Goal: Task Accomplishment & Management: Use online tool/utility

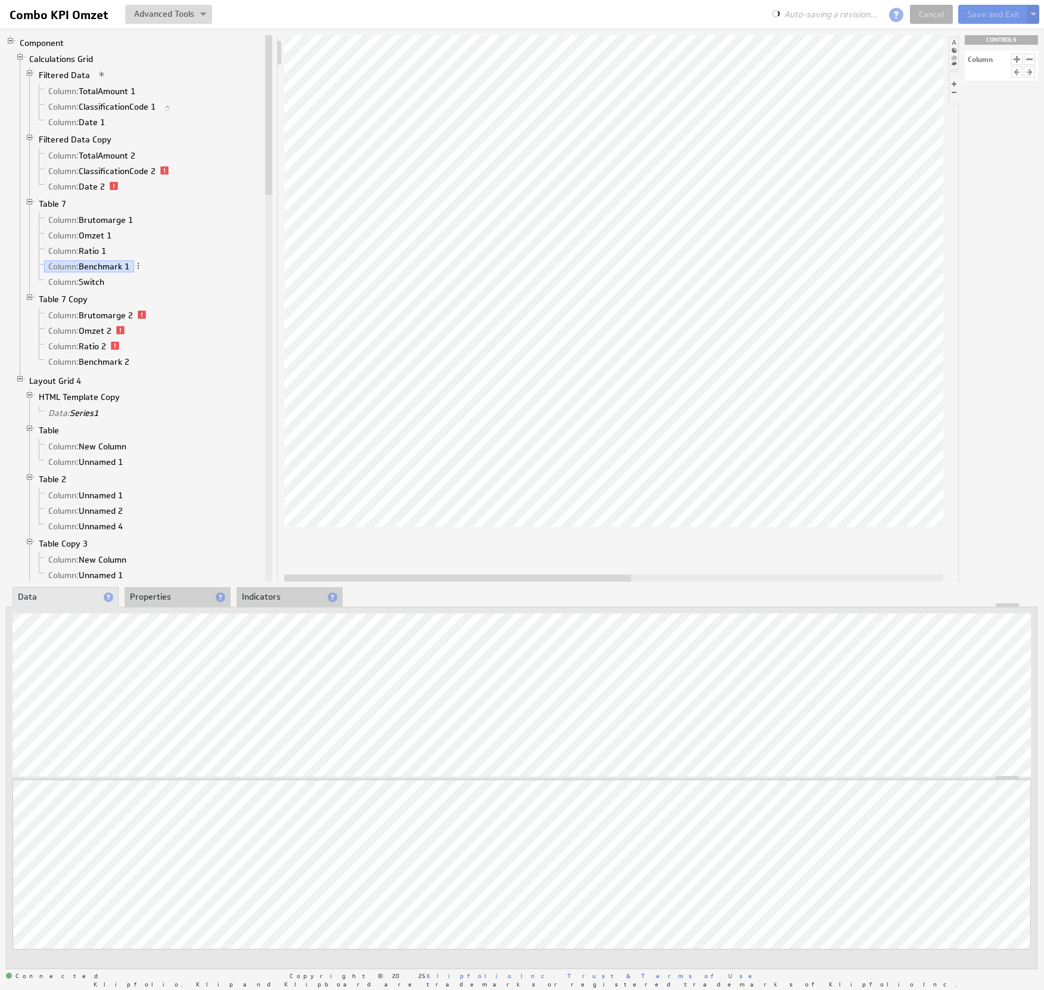
click at [931, 9] on link "Cancel" at bounding box center [931, 14] width 43 height 19
click at [930, 10] on link "Cancel" at bounding box center [931, 14] width 43 height 19
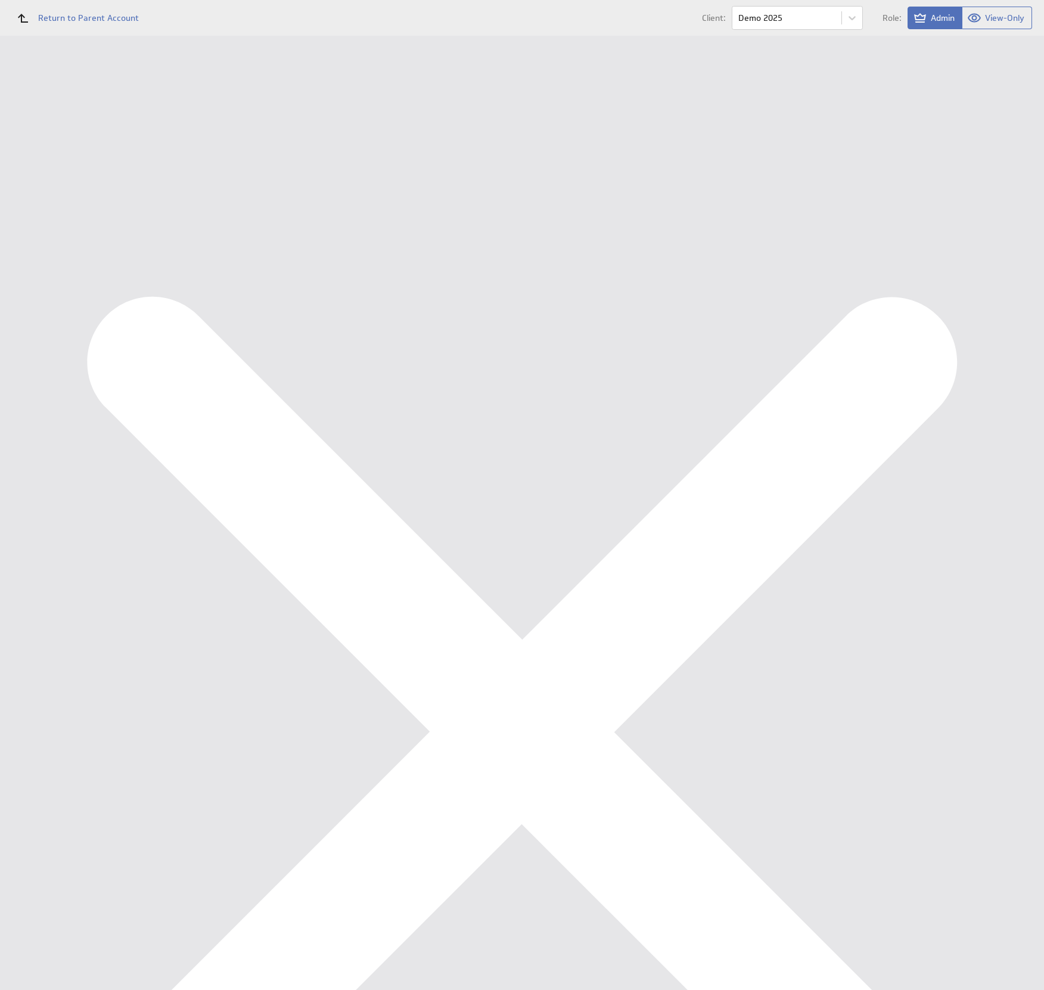
click at [94, 138] on div "Management Dashboard" at bounding box center [79, 137] width 100 height 11
click at [80, 228] on div "Data Sources" at bounding box center [78, 234] width 98 height 13
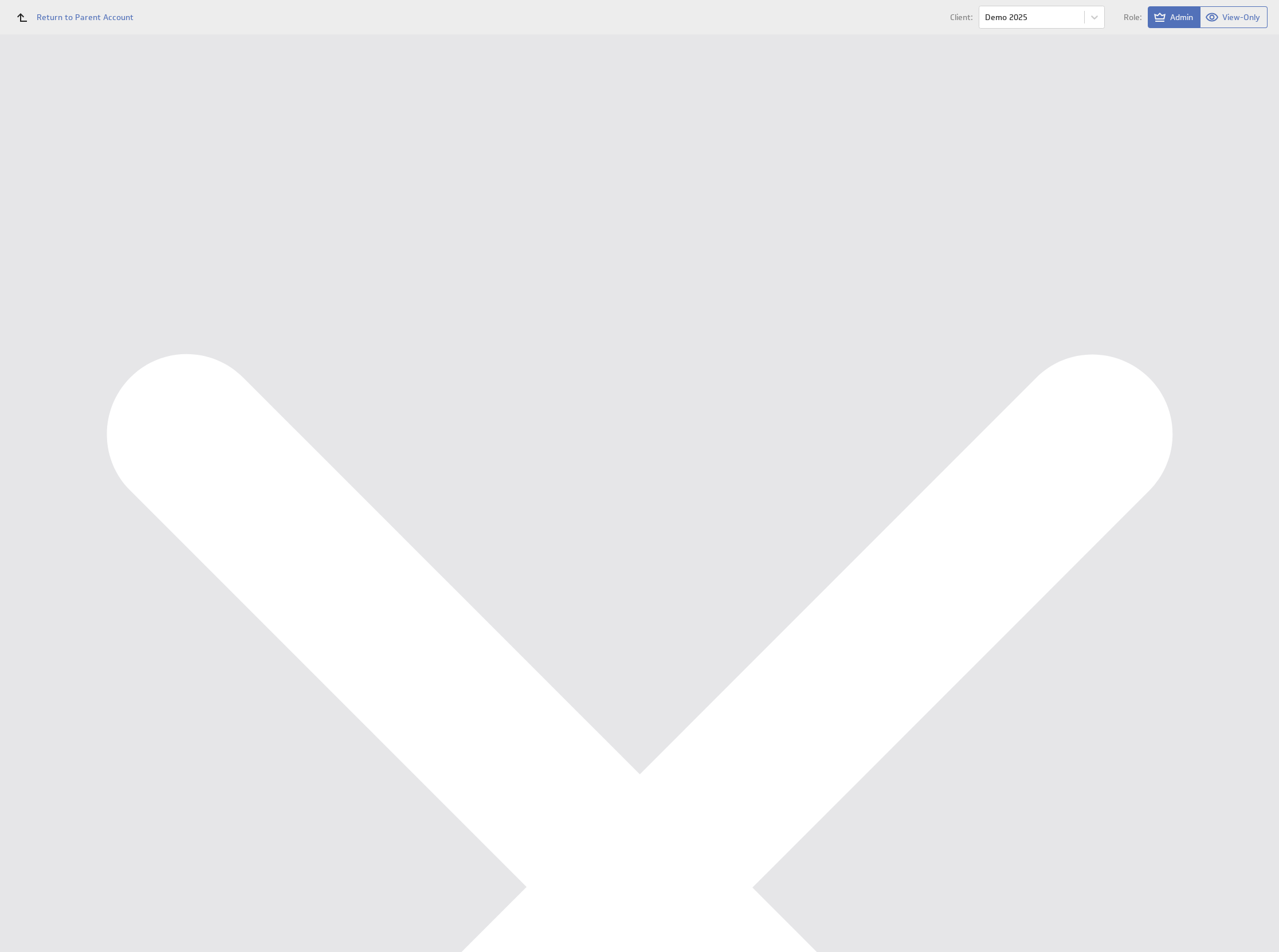
click at [188, 125] on button "Queue for refresh" at bounding box center [214, 129] width 85 height 23
click at [70, 148] on div "Financieel KPI Dashboard" at bounding box center [86, 152] width 115 height 11
click at [67, 135] on div "Management Dashboard" at bounding box center [76, 132] width 96 height 11
click at [62, 213] on div "Data Sources" at bounding box center [74, 225] width 149 height 25
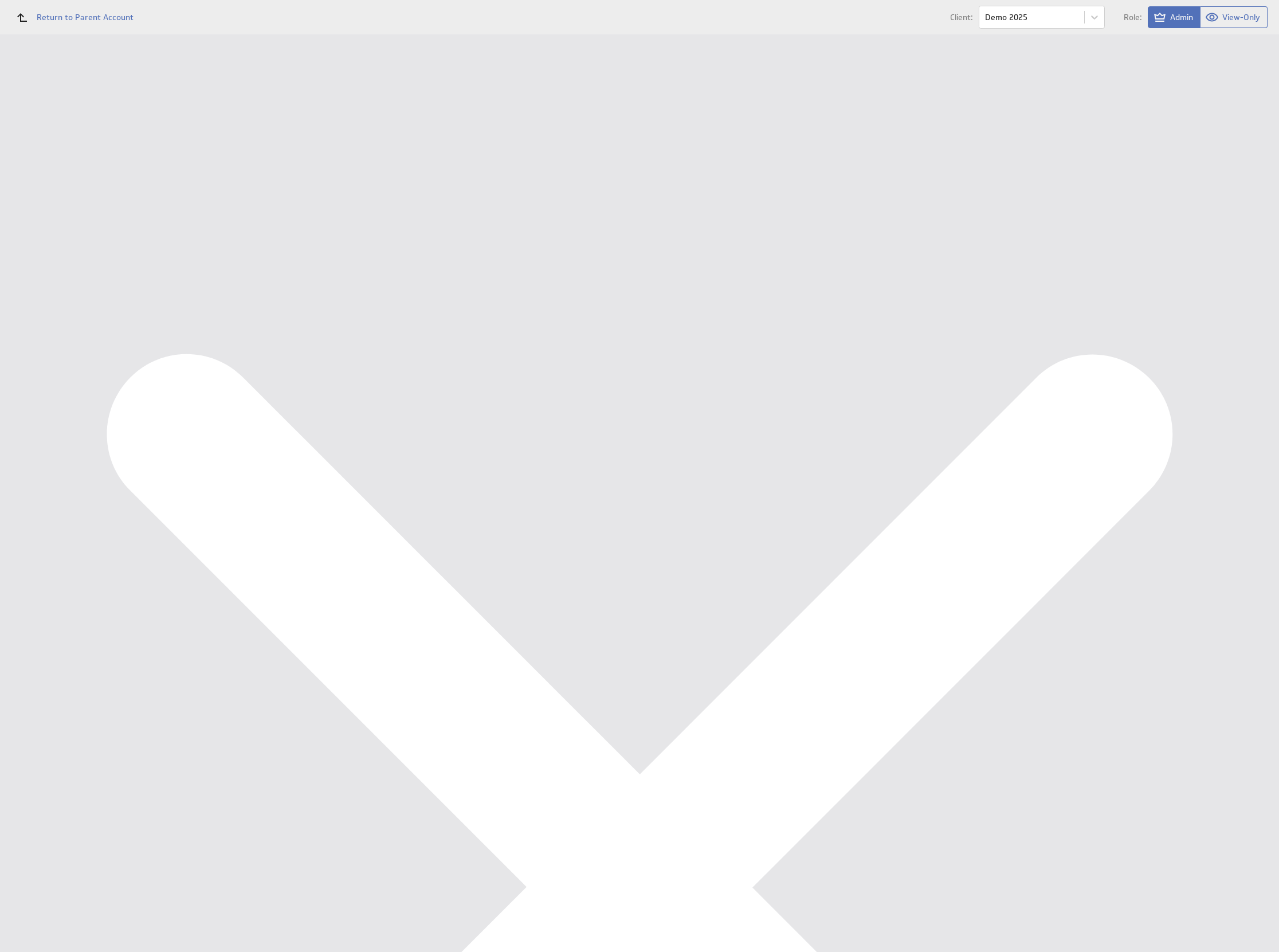
click at [65, 138] on div "Management Dashboard" at bounding box center [86, 132] width 115 height 11
click at [1217, 163] on div "Edit..." at bounding box center [1191, 164] width 114 height 18
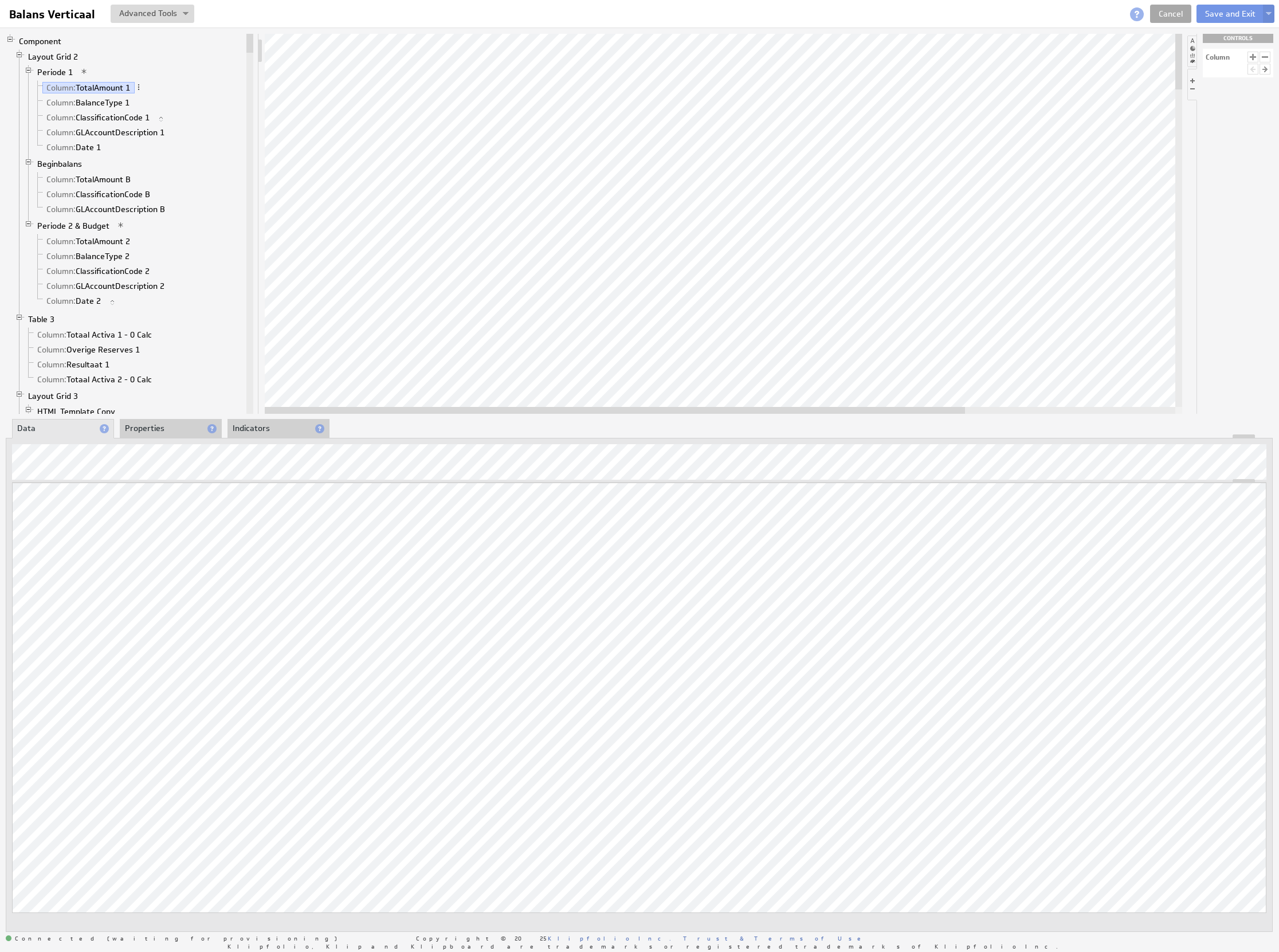
click at [1163, 21] on link "Cancel" at bounding box center [1170, 13] width 41 height 18
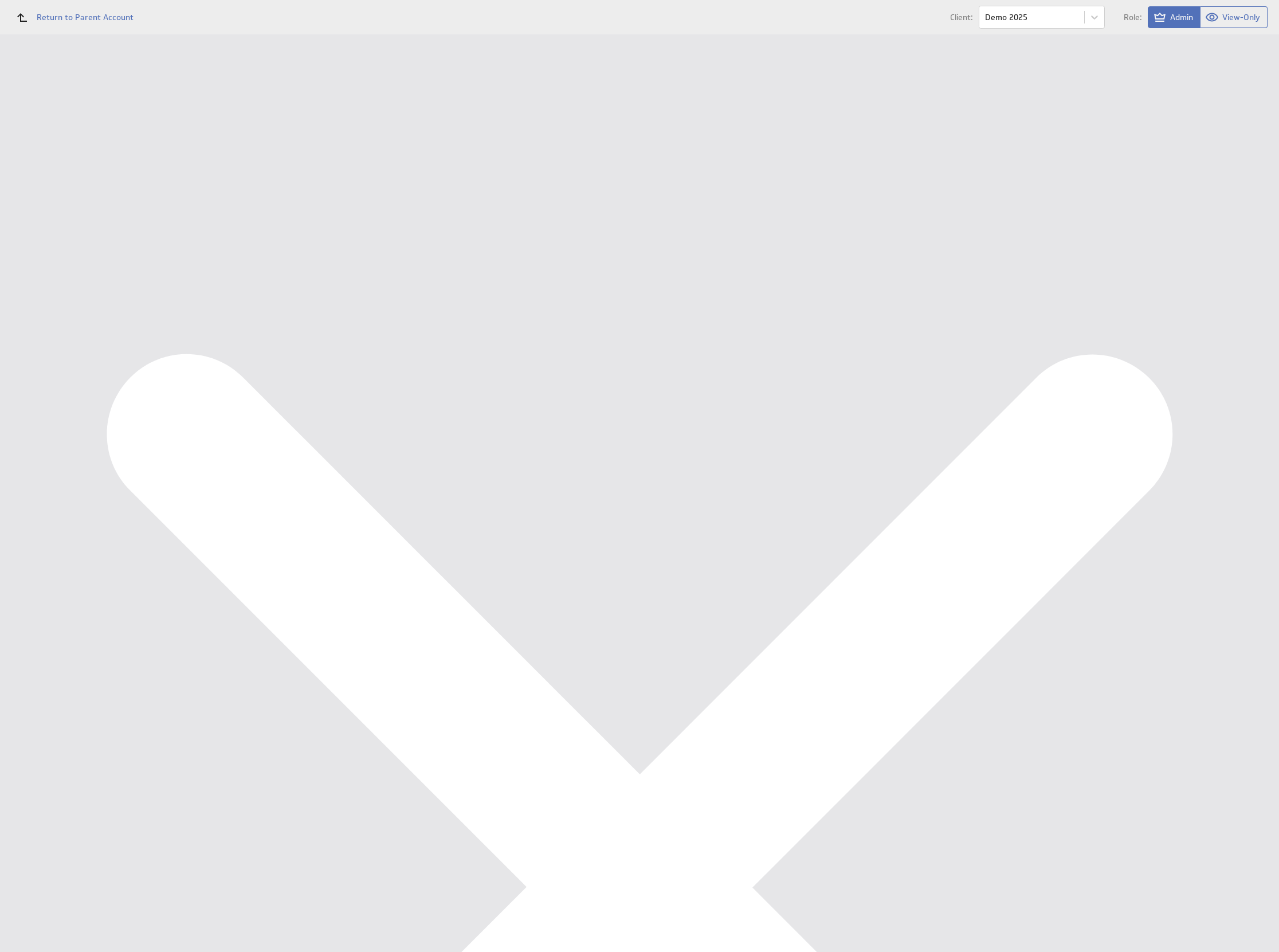
click at [63, 232] on div "Data Sources" at bounding box center [74, 225] width 149 height 25
click at [479, 285] on button "Reconfigure Connection" at bounding box center [469, 289] width 86 height 13
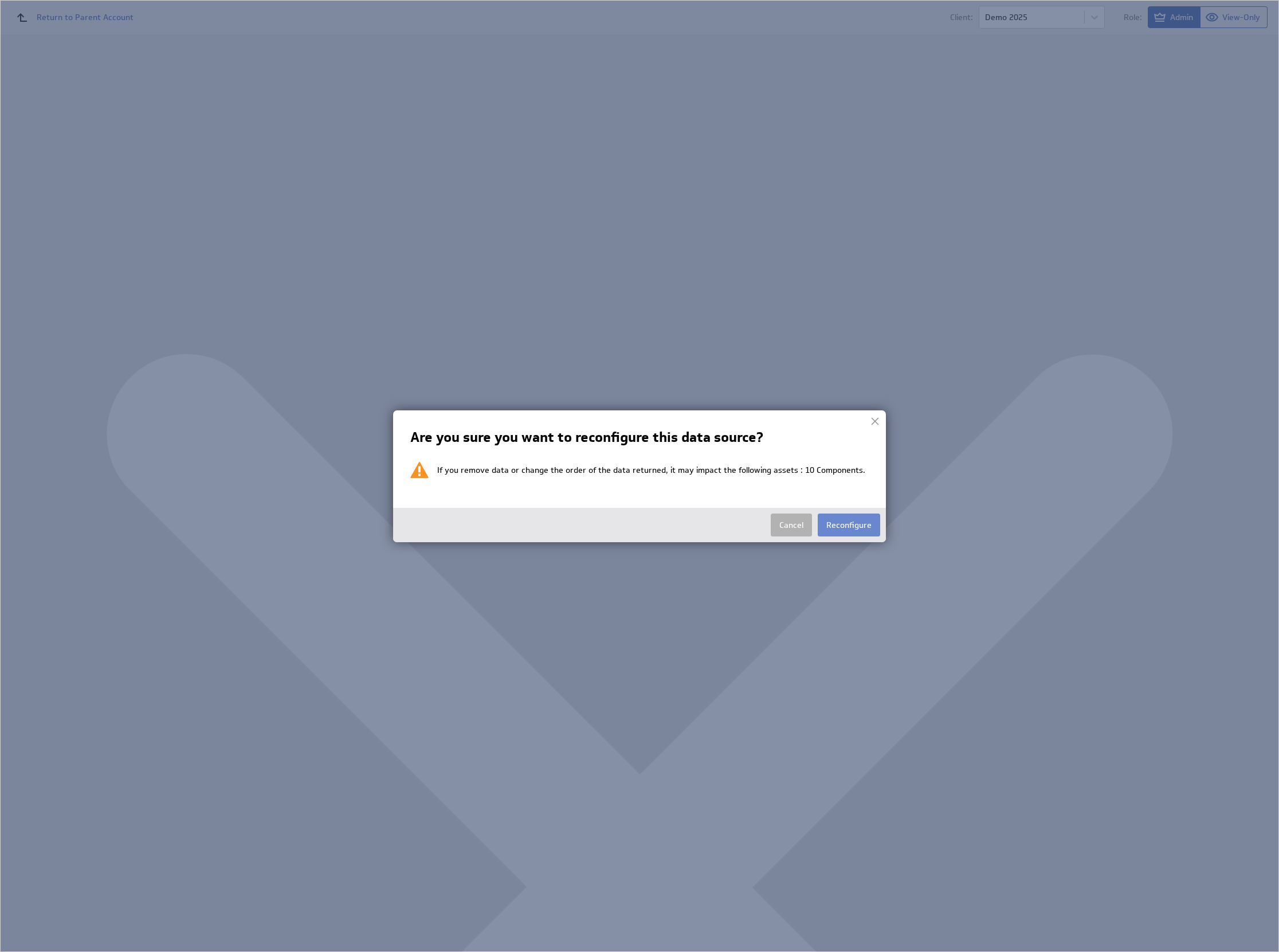
click at [855, 519] on button "Reconfigure" at bounding box center [848, 525] width 63 height 23
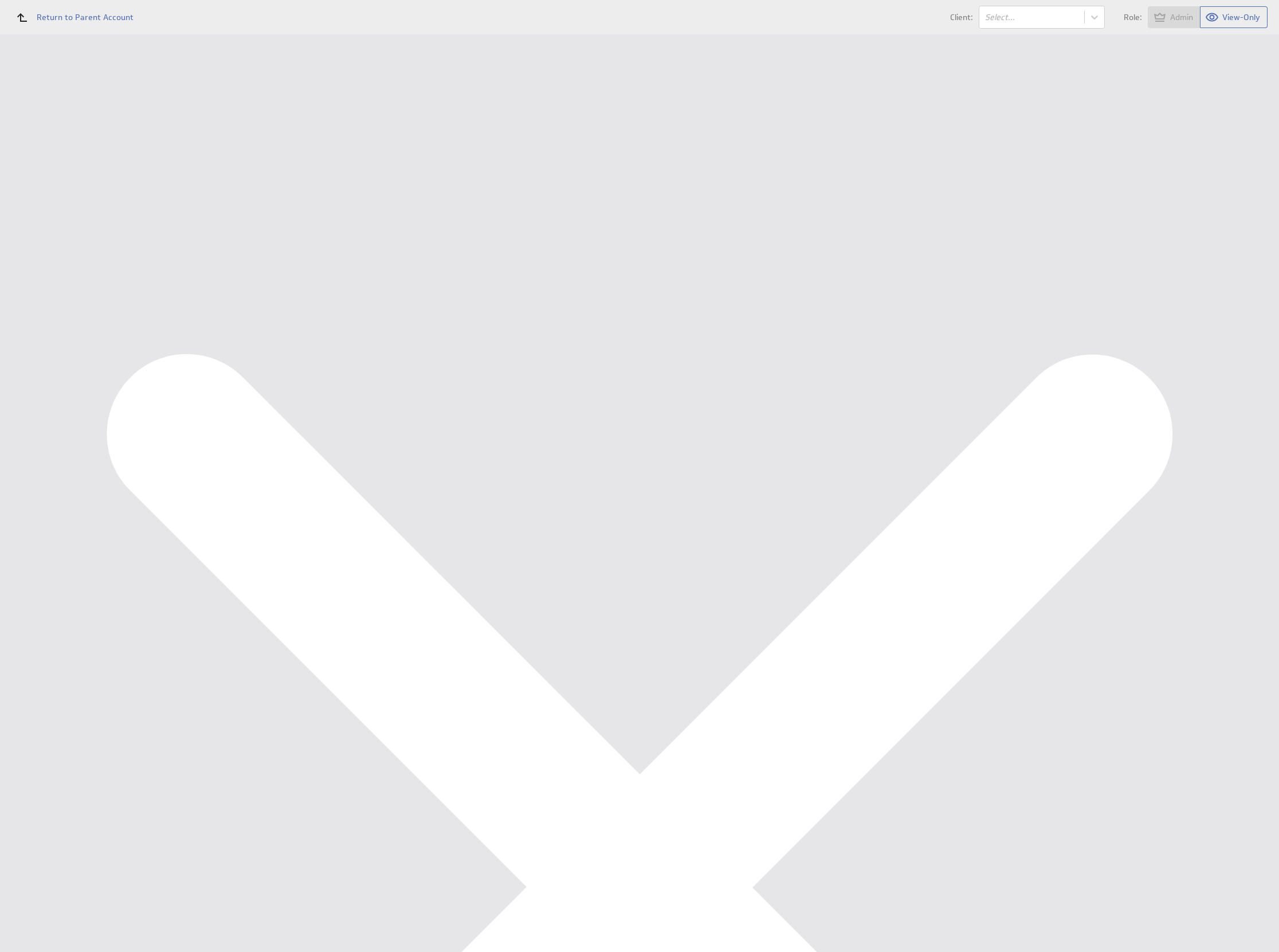
select select "1abc4c5596324335273be6a357a295c4"
click at [253, 192] on div "Which account do you want to use? Google BigQuery Select account Ondernemersadv…" at bounding box center [714, 123] width 1107 height 154
click at [251, 180] on input "Continue" at bounding box center [244, 177] width 50 height 23
click at [83, 220] on div "Data Sources" at bounding box center [75, 225] width 94 height 13
click at [52, 130] on div "Management Dashboard" at bounding box center [86, 132] width 115 height 11
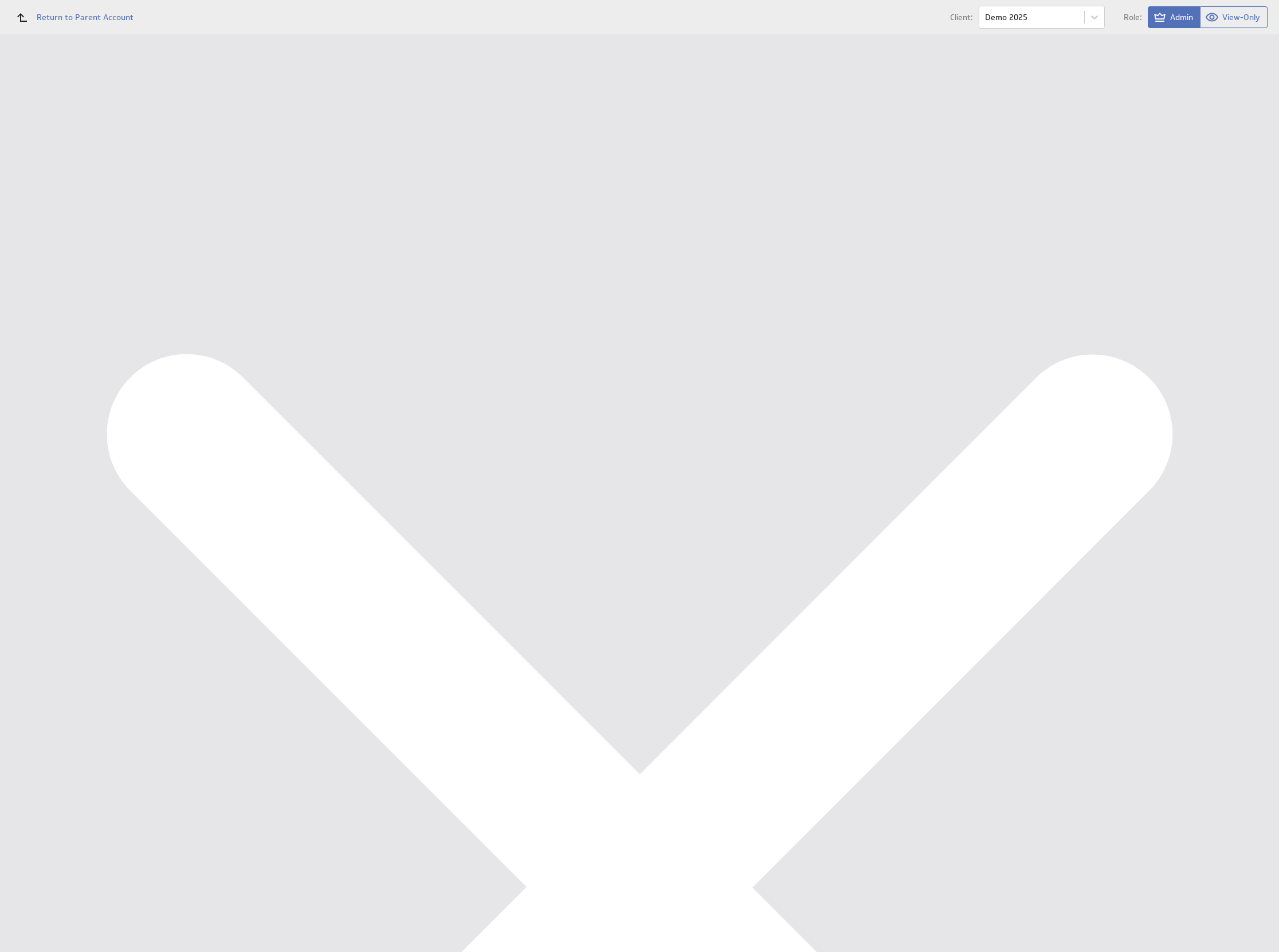
scroll to position [1446, 0]
click at [1241, 285] on div "Edit..." at bounding box center [1191, 291] width 114 height 18
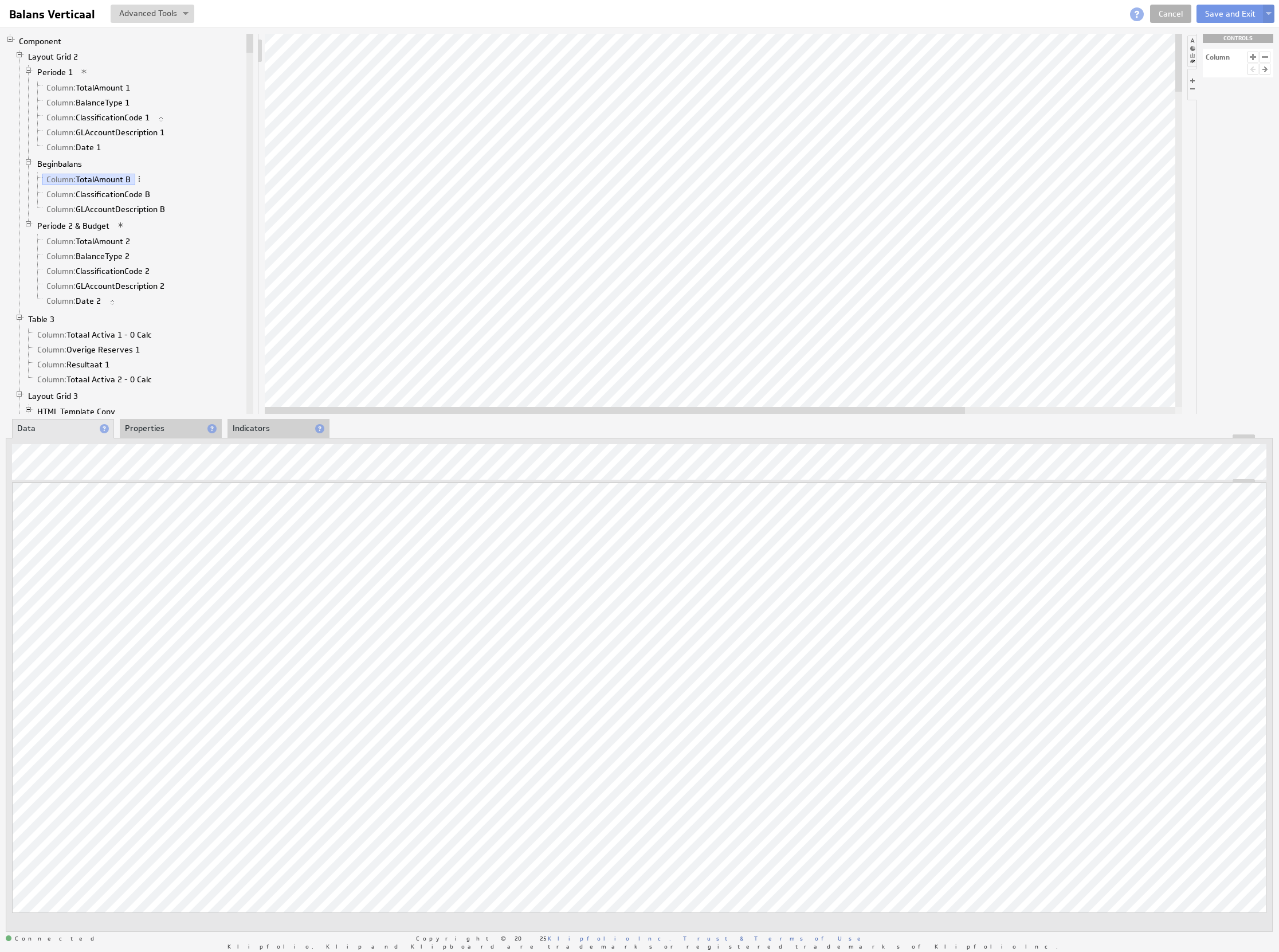
click at [1198, 623] on div "Updating... Select a Function ARRAY DATE SELECT SLICE SUM Data Manipulation Log…" at bounding box center [640, 714] width 1255 height 463
click at [114, 473] on div at bounding box center [113, 480] width 16 height 13
click at [1206, 17] on button "Save and Exit" at bounding box center [1230, 13] width 67 height 18
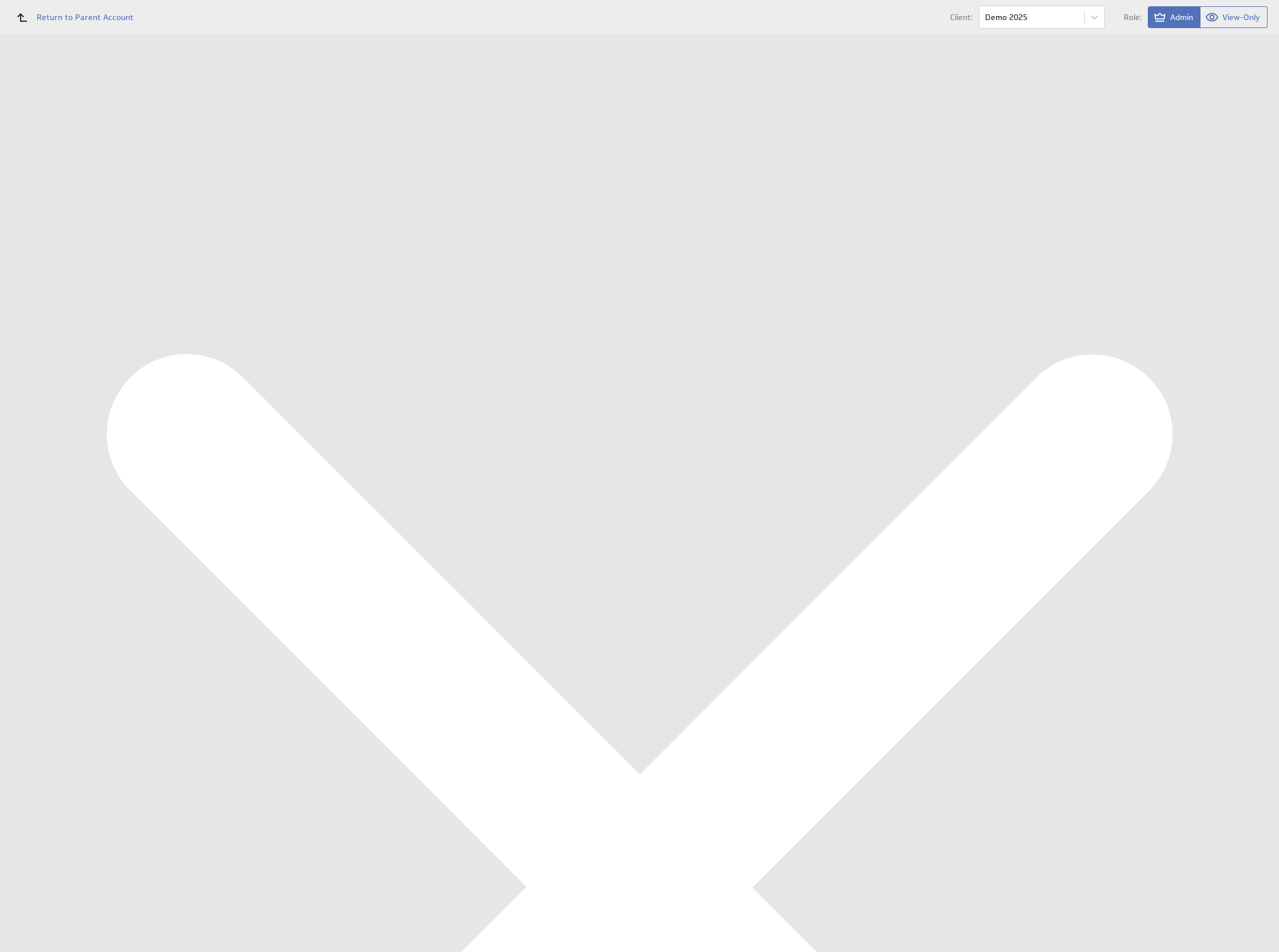
click at [67, 219] on div "Data Sources" at bounding box center [75, 225] width 94 height 13
drag, startPoint x: 340, startPoint y: 273, endPoint x: 283, endPoint y: 217, distance: 79.9
click at [336, 272] on td "About this Data Source Edit Properties Name: OA BigQuery ReportingBalance Query…" at bounding box center [795, 393] width 921 height 604
click at [39, 232] on div "Data Sources" at bounding box center [74, 225] width 149 height 25
click at [91, 235] on div "Data Sources" at bounding box center [74, 225] width 149 height 25
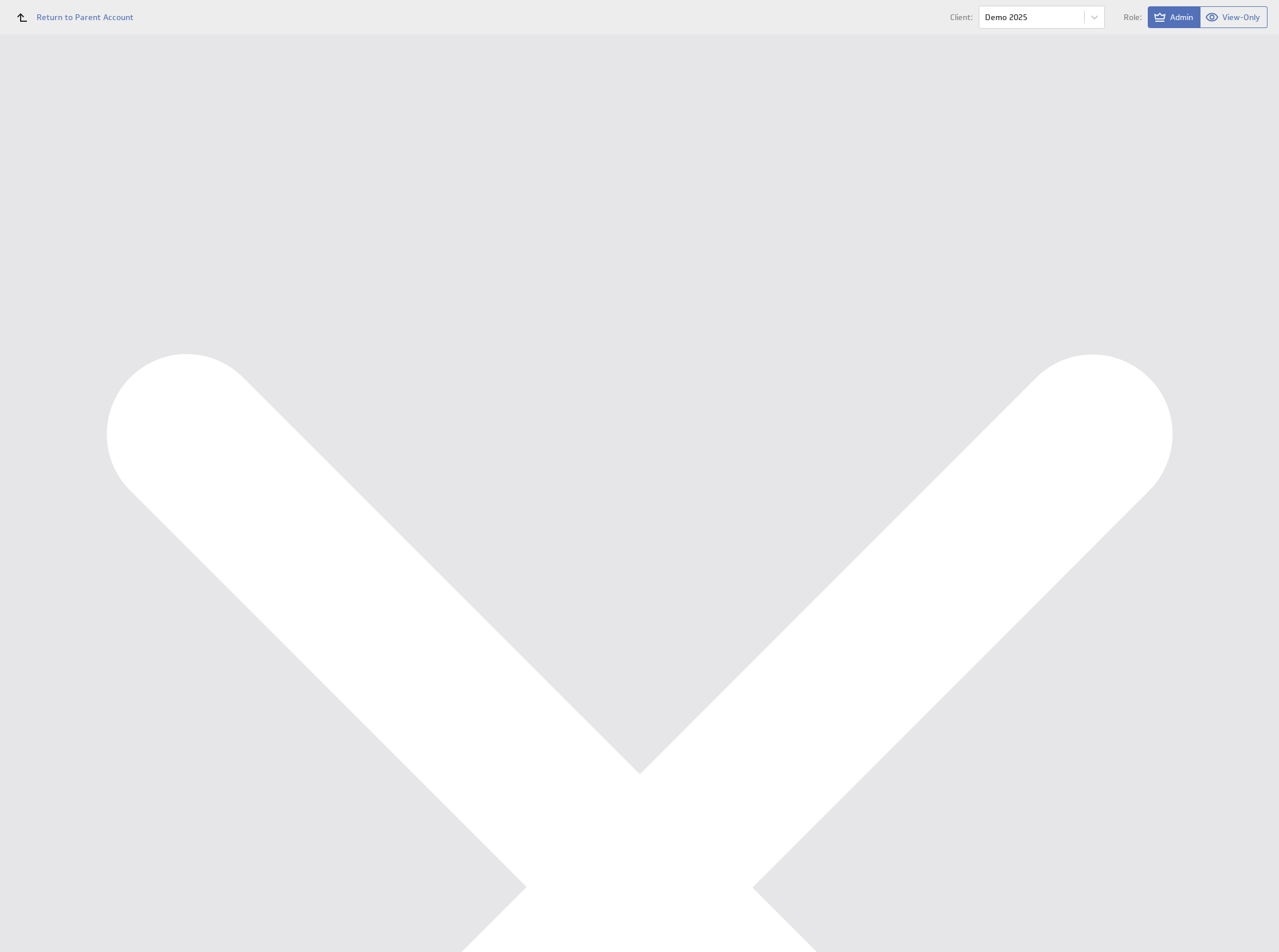
click at [63, 137] on div "Management Dashboard" at bounding box center [86, 132] width 115 height 11
click at [1222, 106] on div "Edit..." at bounding box center [1191, 103] width 114 height 18
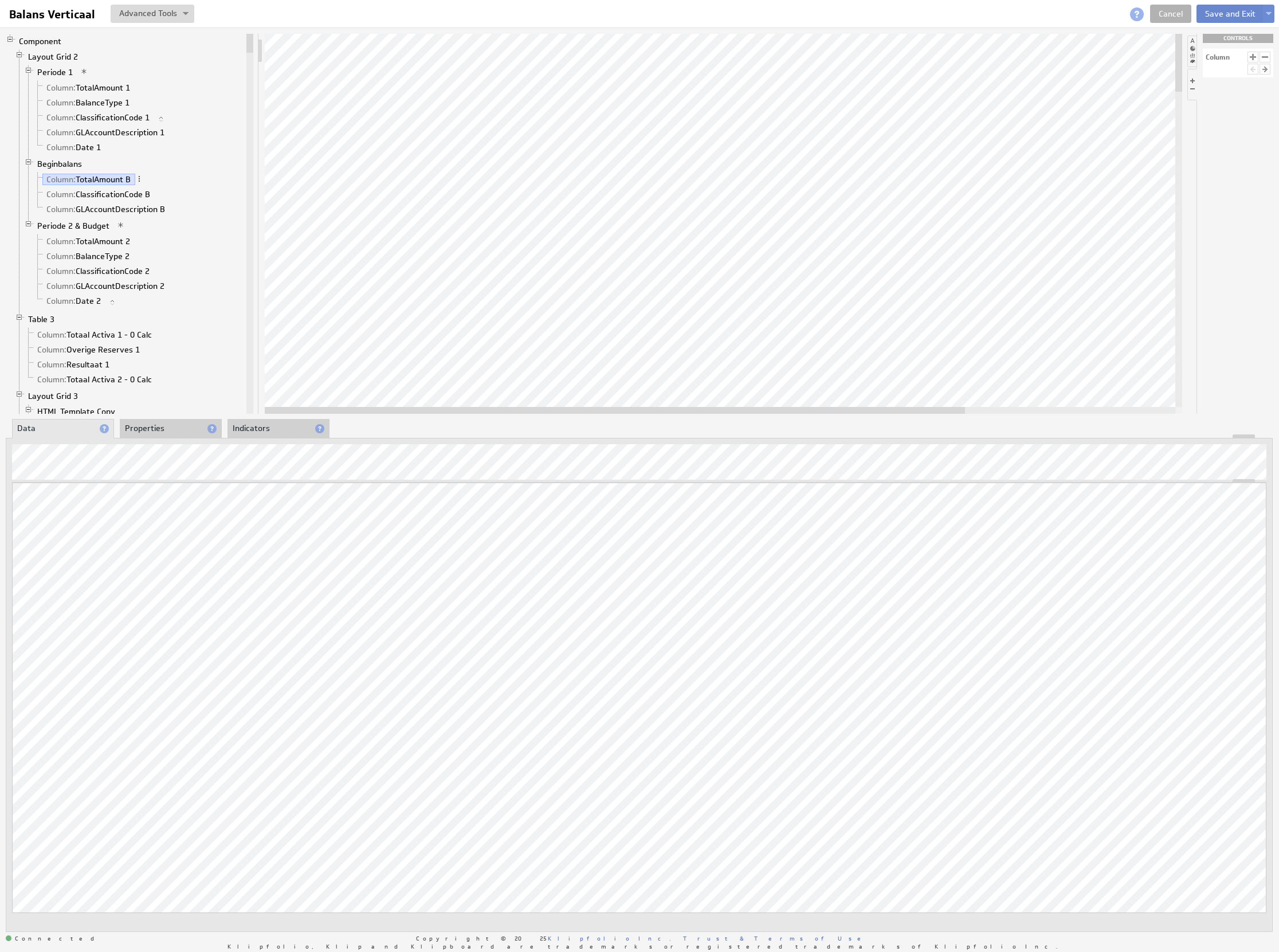
click at [1210, 19] on button "Save and Exit" at bounding box center [1230, 13] width 67 height 18
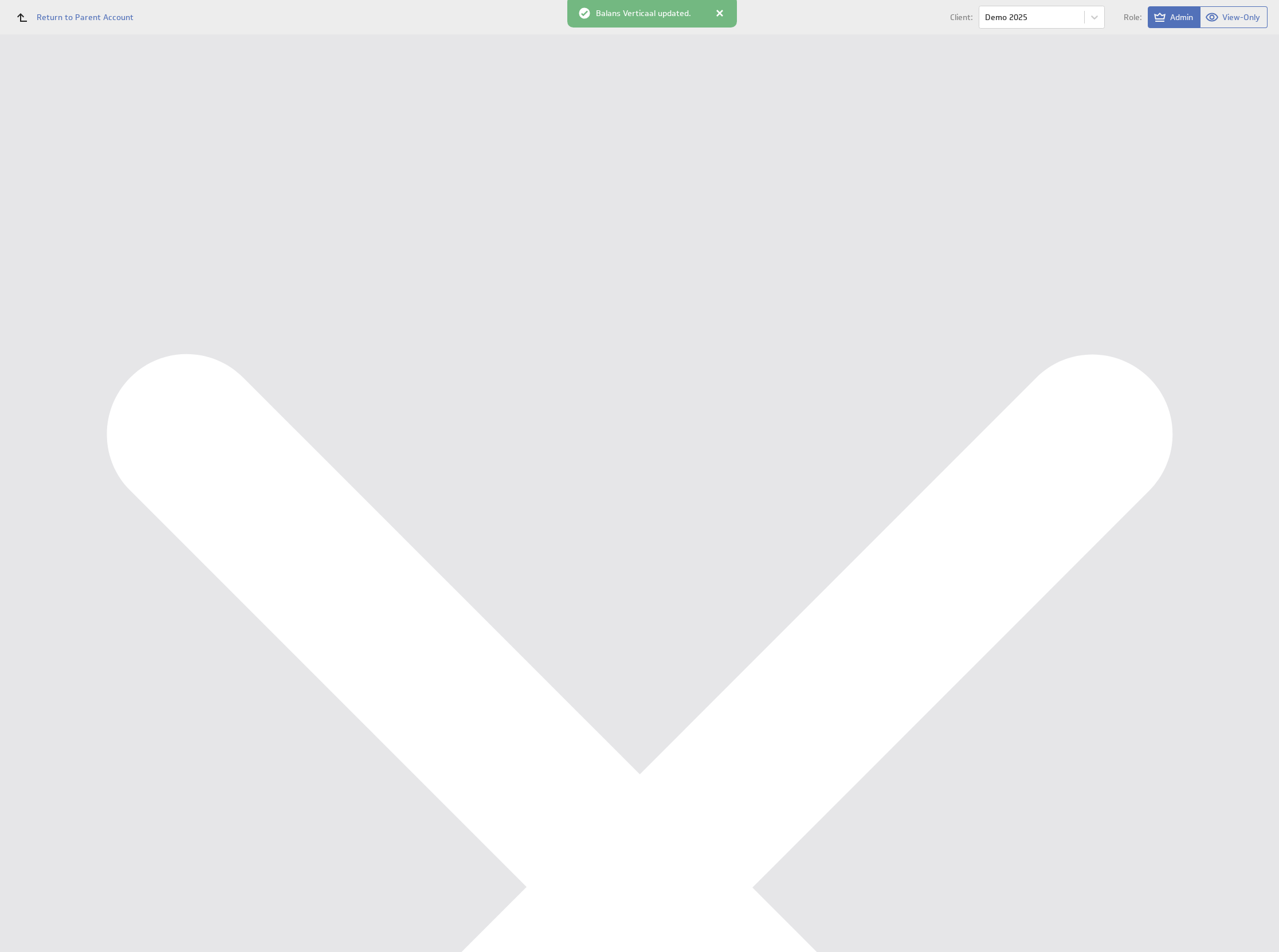
click at [48, 219] on div "Data Sources" at bounding box center [75, 225] width 94 height 13
click at [460, 284] on button "Reconfigure Connection" at bounding box center [469, 289] width 86 height 13
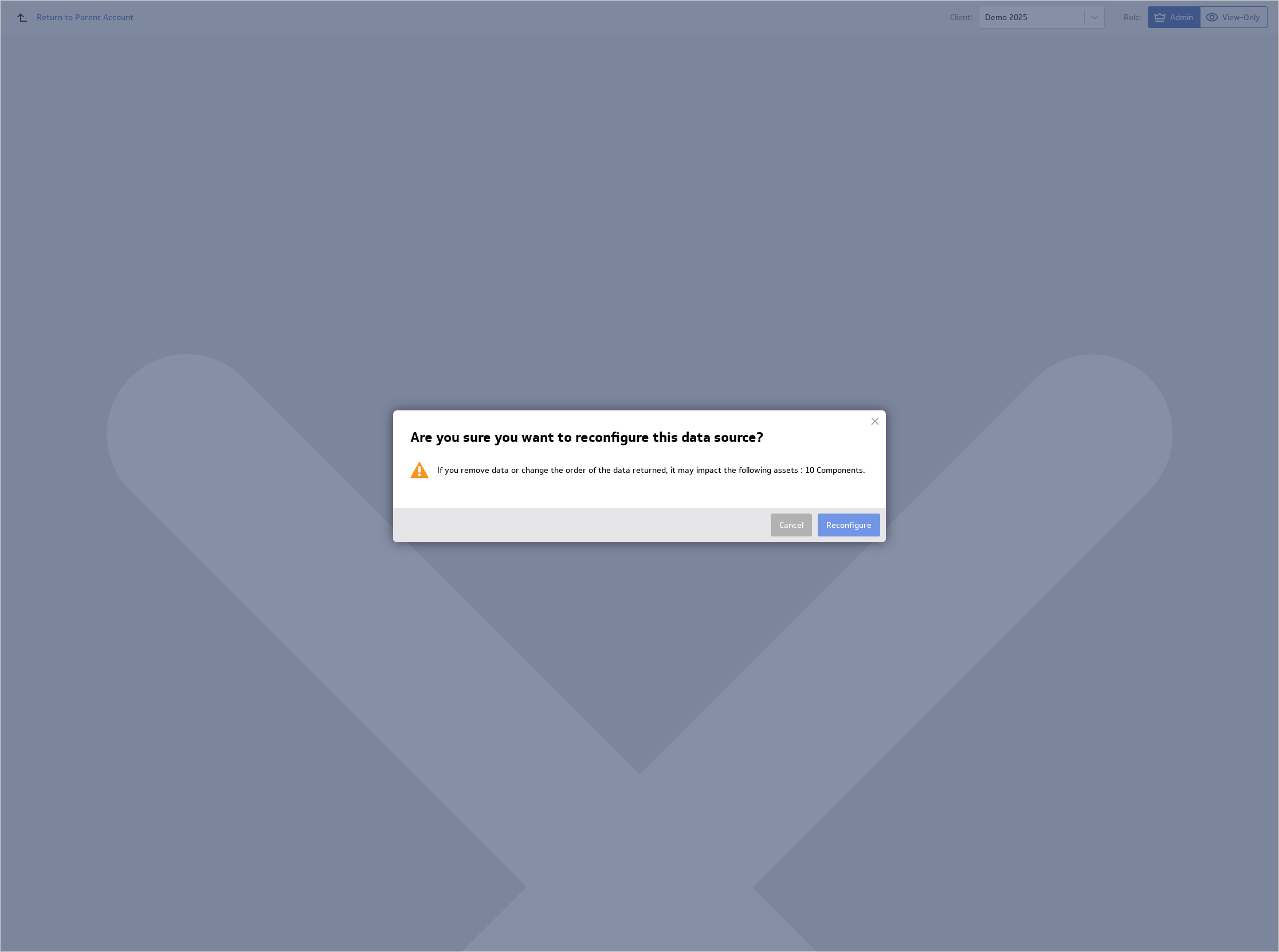
click at [825, 512] on div "Cancel Reconfigure" at bounding box center [640, 525] width 493 height 35
click at [838, 524] on button "Reconfigure" at bounding box center [848, 525] width 63 height 23
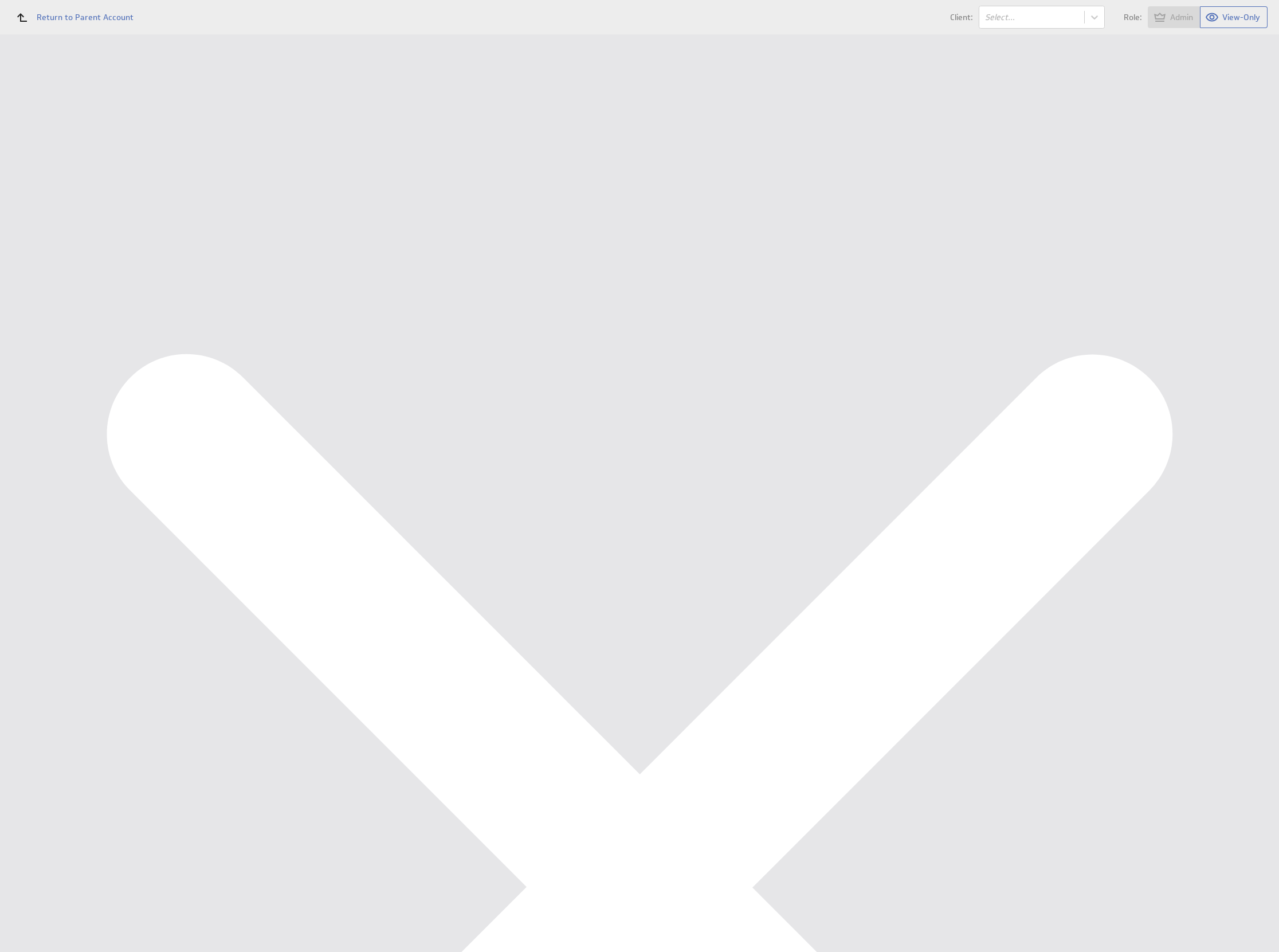
select select "1abc4c5596324335273be6a357a295c4"
click at [228, 188] on input "Continue" at bounding box center [244, 177] width 50 height 23
click at [243, 187] on input "Continue" at bounding box center [244, 177] width 50 height 23
click at [246, 675] on input "Done" at bounding box center [238, 664] width 37 height 23
click at [72, 127] on div "Management Dashboard" at bounding box center [86, 132] width 115 height 11
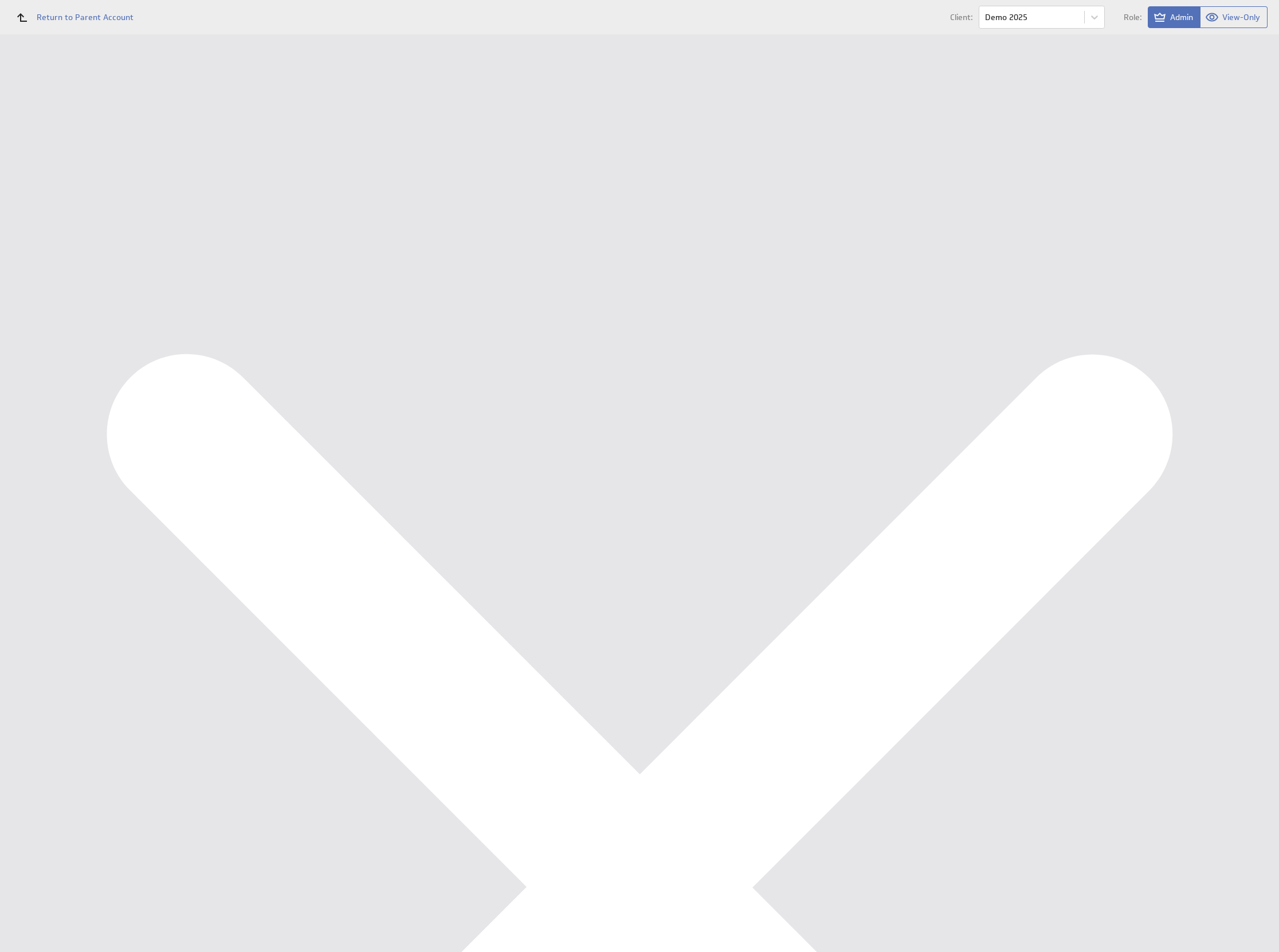
scroll to position [556, 0]
click at [1213, 489] on div "Edit..." at bounding box center [1191, 488] width 114 height 18
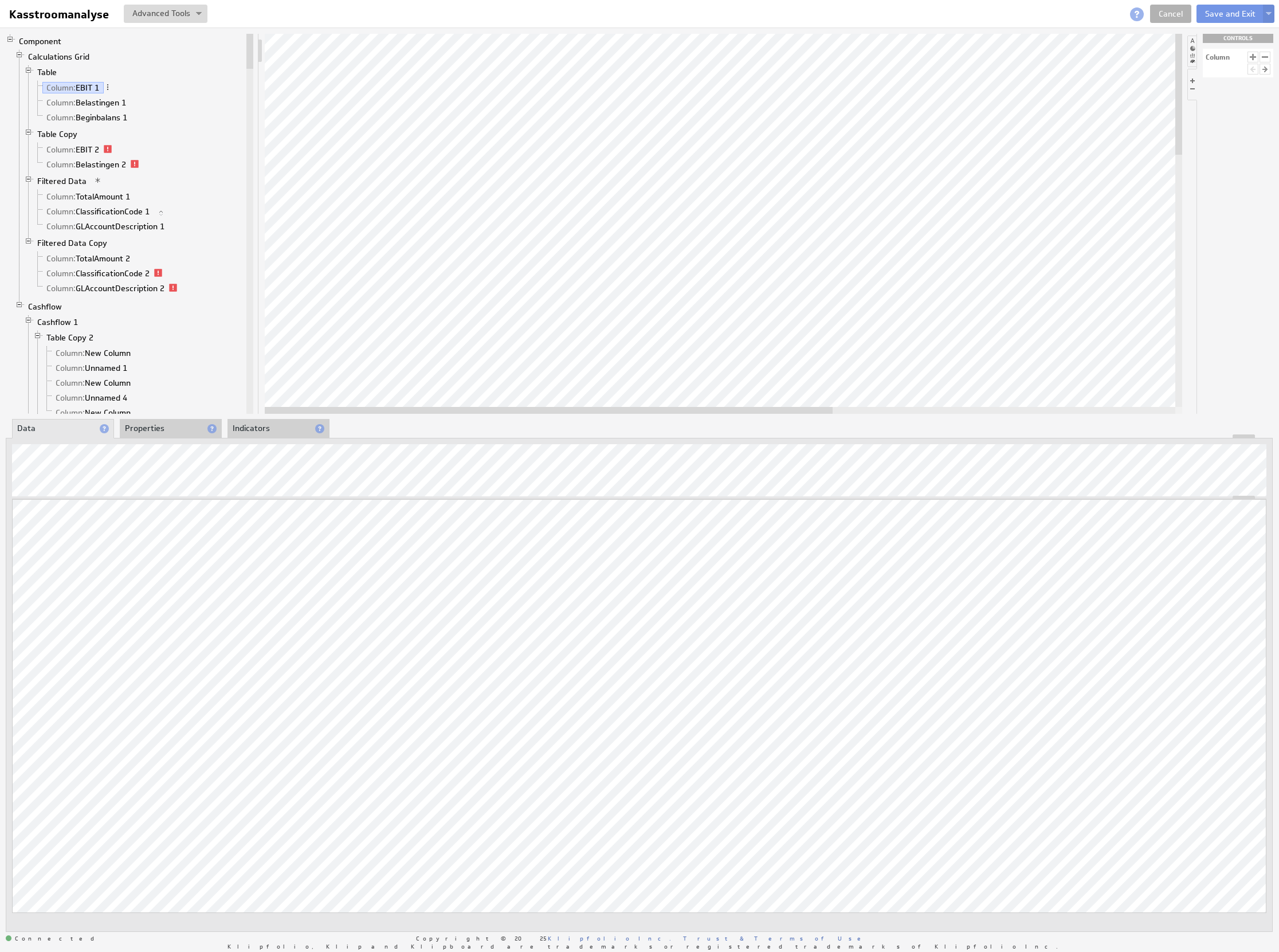
drag, startPoint x: 866, startPoint y: 422, endPoint x: 904, endPoint y: 422, distance: 38.0
click at [904, 422] on div "About Data Properties Layout Drill Down Indicators" at bounding box center [640, 428] width 1267 height 18
drag, startPoint x: 761, startPoint y: 416, endPoint x: 853, endPoint y: 419, distance: 92.0
click at [853, 419] on div "Component Calculations Grid Table Column: EBIT 1 Column: Belastingen 1 Column: …" at bounding box center [640, 483] width 1279 height 911
drag, startPoint x: 783, startPoint y: 416, endPoint x: 835, endPoint y: 417, distance: 52.0
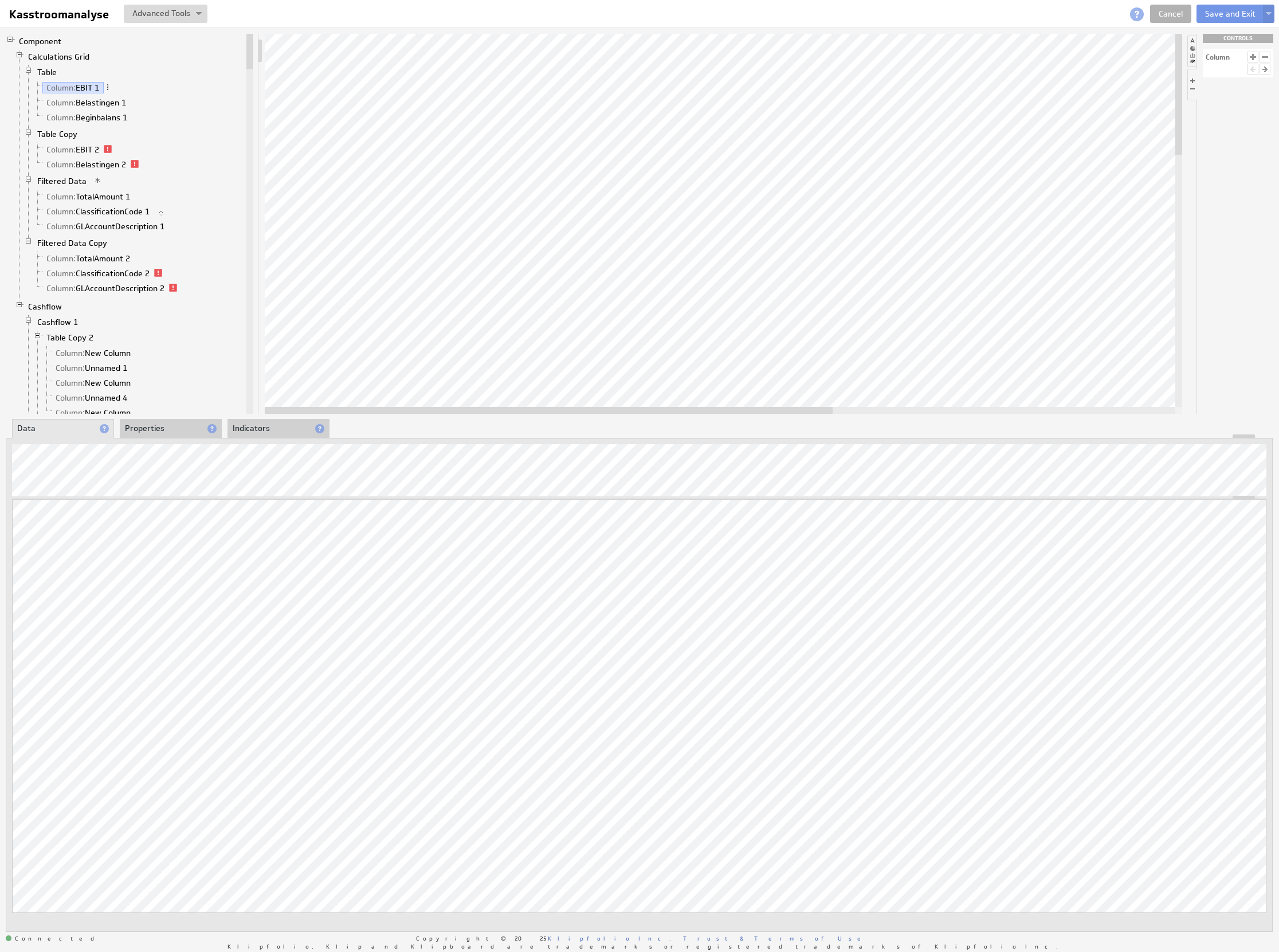
click at [835, 417] on div "Component Calculations Grid Table Column: EBIT 1 Column: Belastingen 1 Column: …" at bounding box center [640, 483] width 1279 height 911
drag, startPoint x: 801, startPoint y: 416, endPoint x: 831, endPoint y: 416, distance: 30.0
click at [840, 416] on div "Component Calculations Grid Table Column: EBIT 1 Column: Belastingen 1 Column: …" at bounding box center [640, 483] width 1279 height 911
click at [1109, 732] on div "Updating... Select a Function ARRAY DATE SELECT SLICE SUM Data Manipulation Log…" at bounding box center [640, 722] width 1255 height 446
click at [1093, 393] on div at bounding box center [723, 223] width 917 height 380
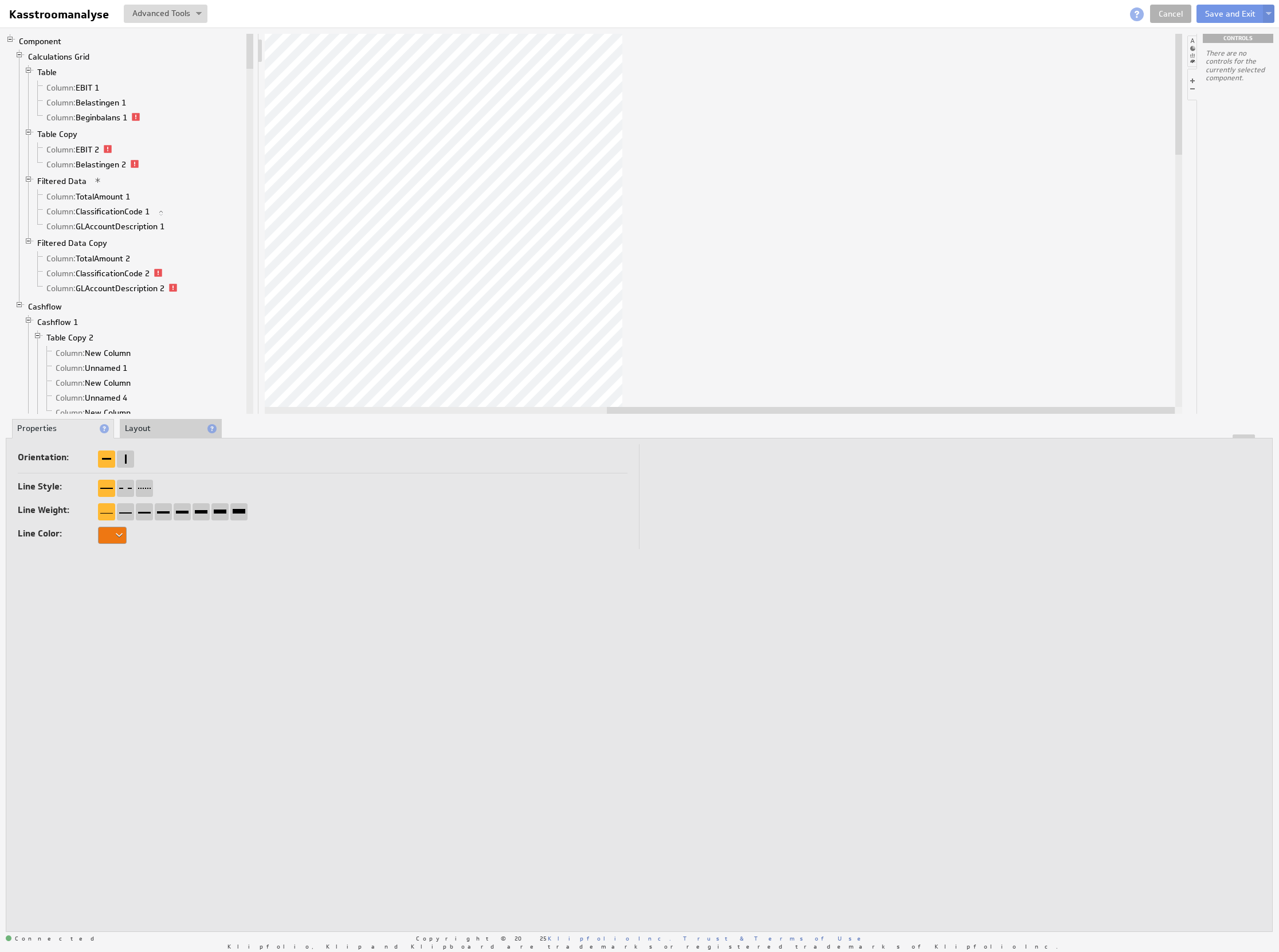
click at [604, 387] on div at bounding box center [723, 223] width 917 height 380
click at [1224, 14] on button "Save and Exit" at bounding box center [1230, 13] width 67 height 18
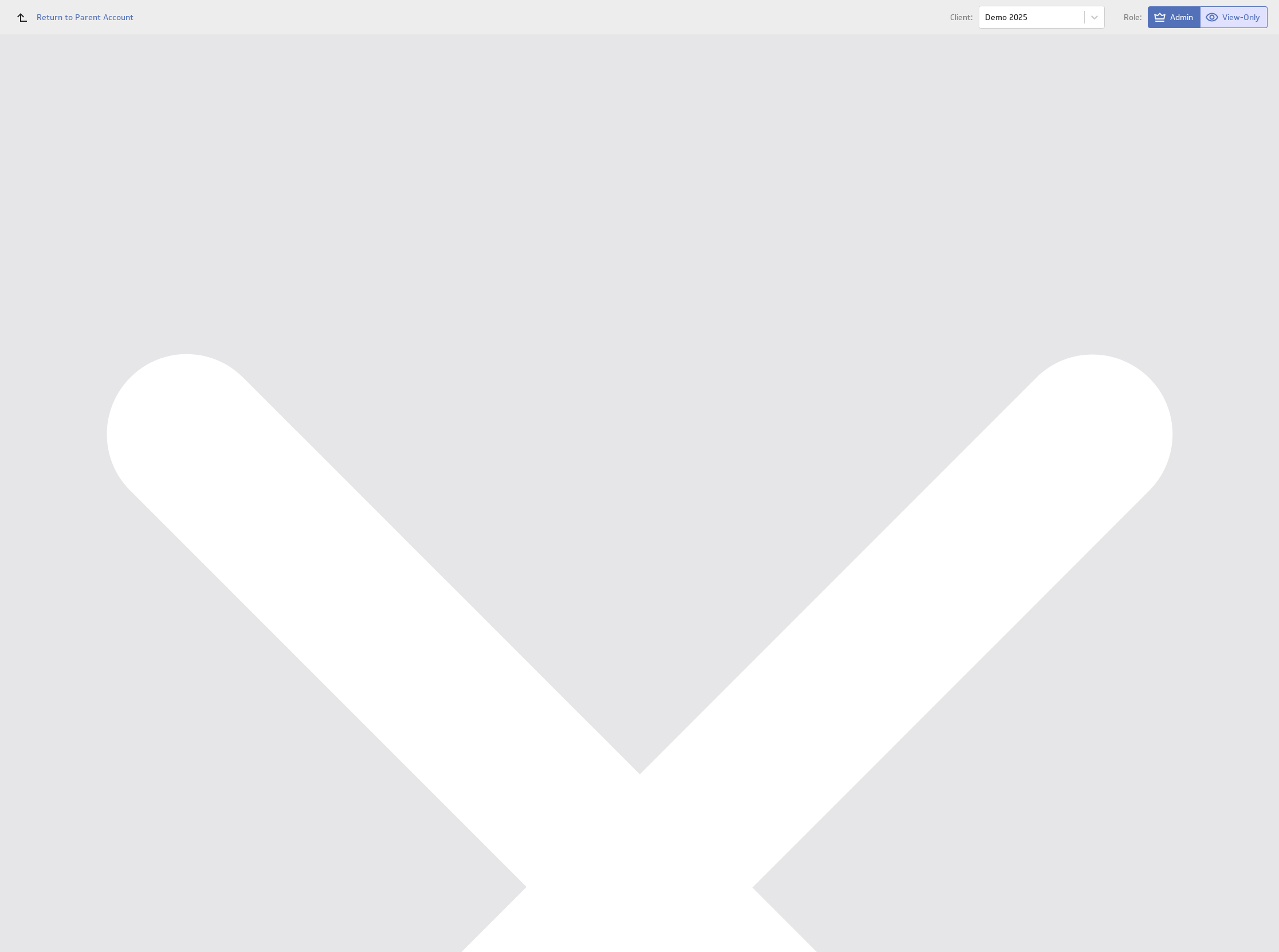
scroll to position [592, 0]
click at [1226, 446] on div "Edit..." at bounding box center [1191, 450] width 114 height 18
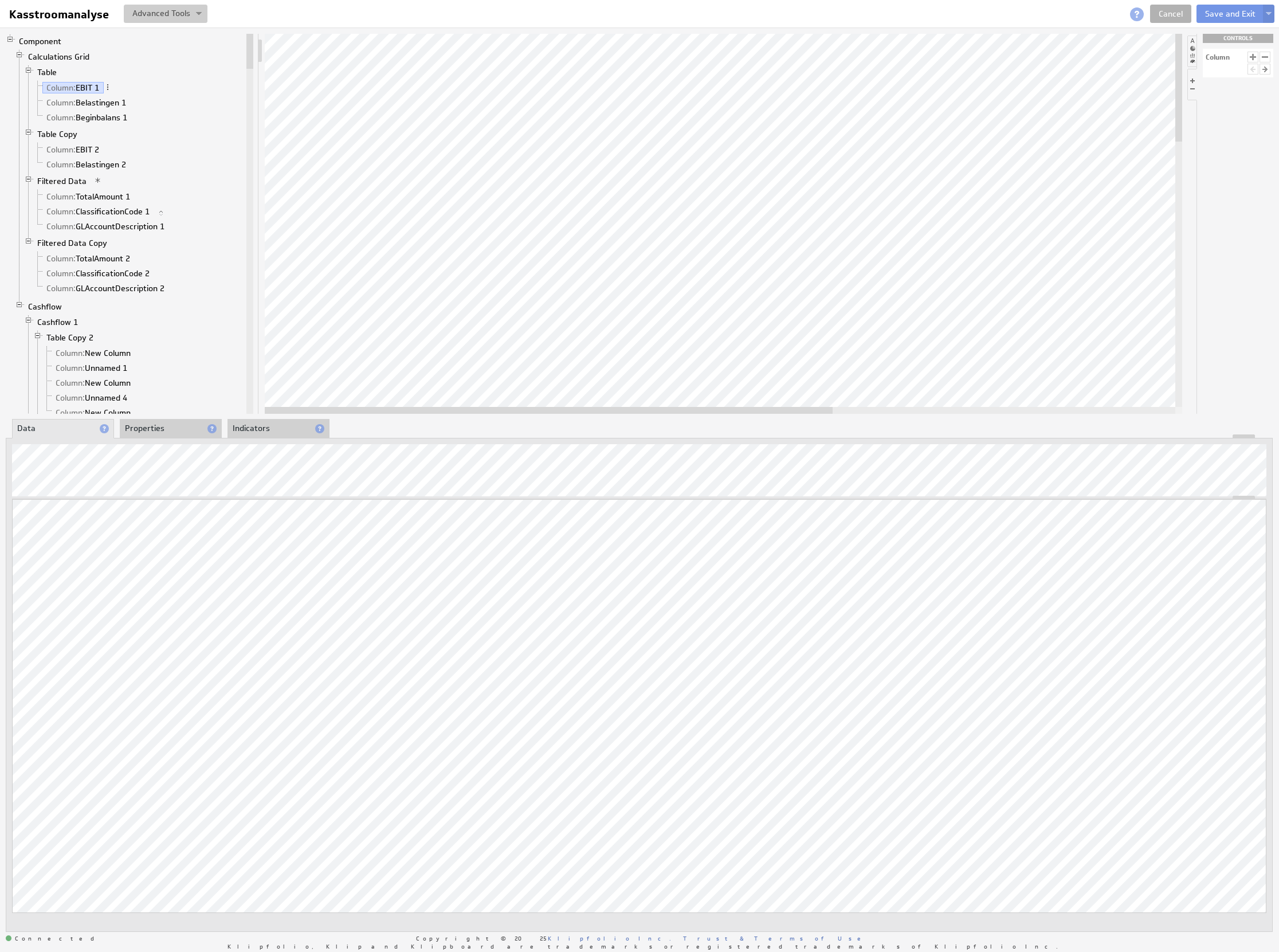
click at [190, 20] on button at bounding box center [165, 13] width 84 height 18
click at [176, 73] on td "Alt+R" at bounding box center [190, 73] width 29 height 18
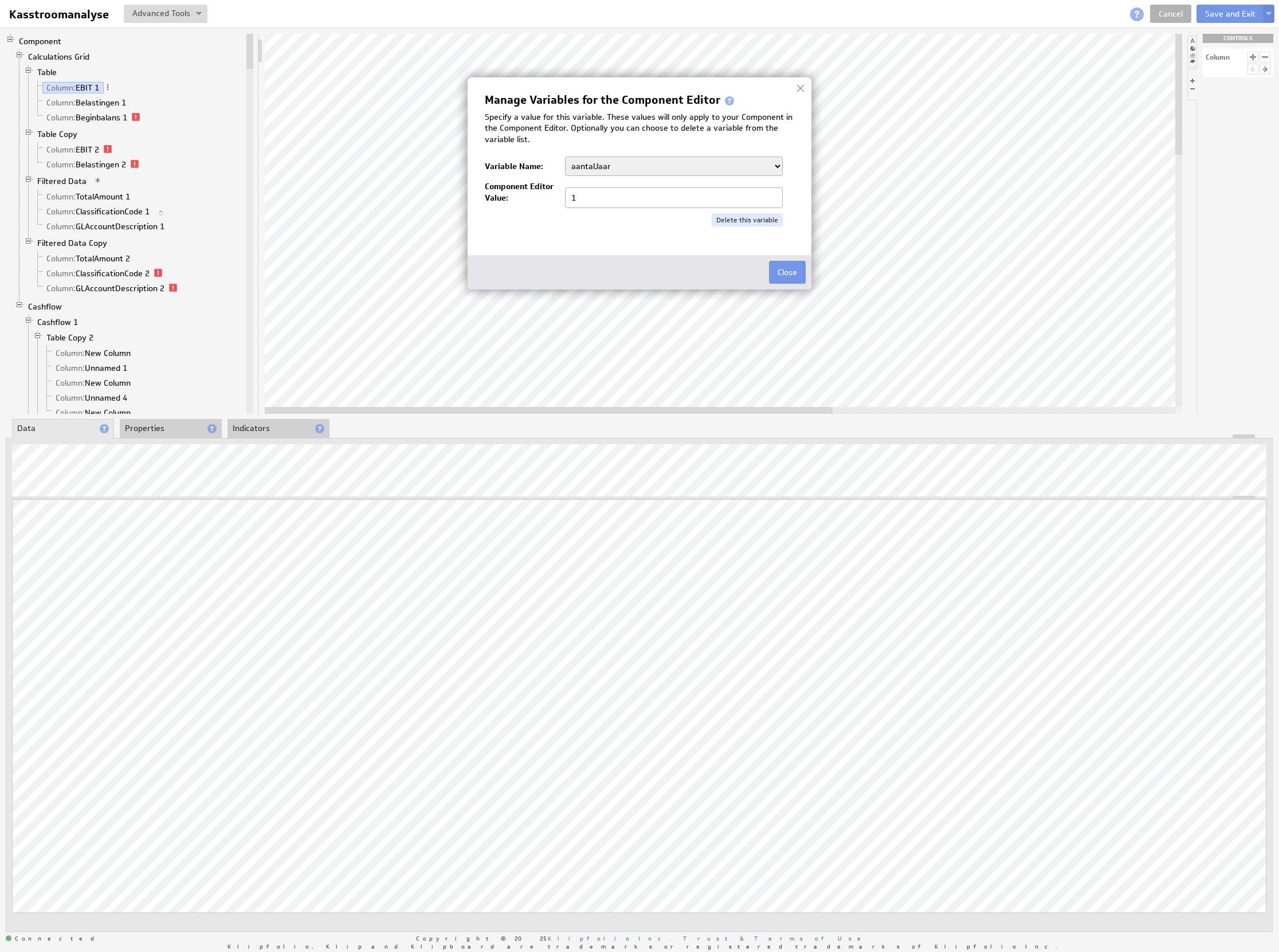
click at [699, 174] on select "aantalJaar Bedrijf BeginJaar1 BeginJaar2 BeginMaandCumulatief1 BeginMaandCumula…" at bounding box center [674, 166] width 217 height 19
select select "0"
type input "0"
click at [670, 166] on select "aantalJaar Bedrijf BeginJaar1 BeginJaar2 BeginMaandCumulatief1 BeginMaandCumula…" at bounding box center [674, 166] width 217 height 19
select select "/"
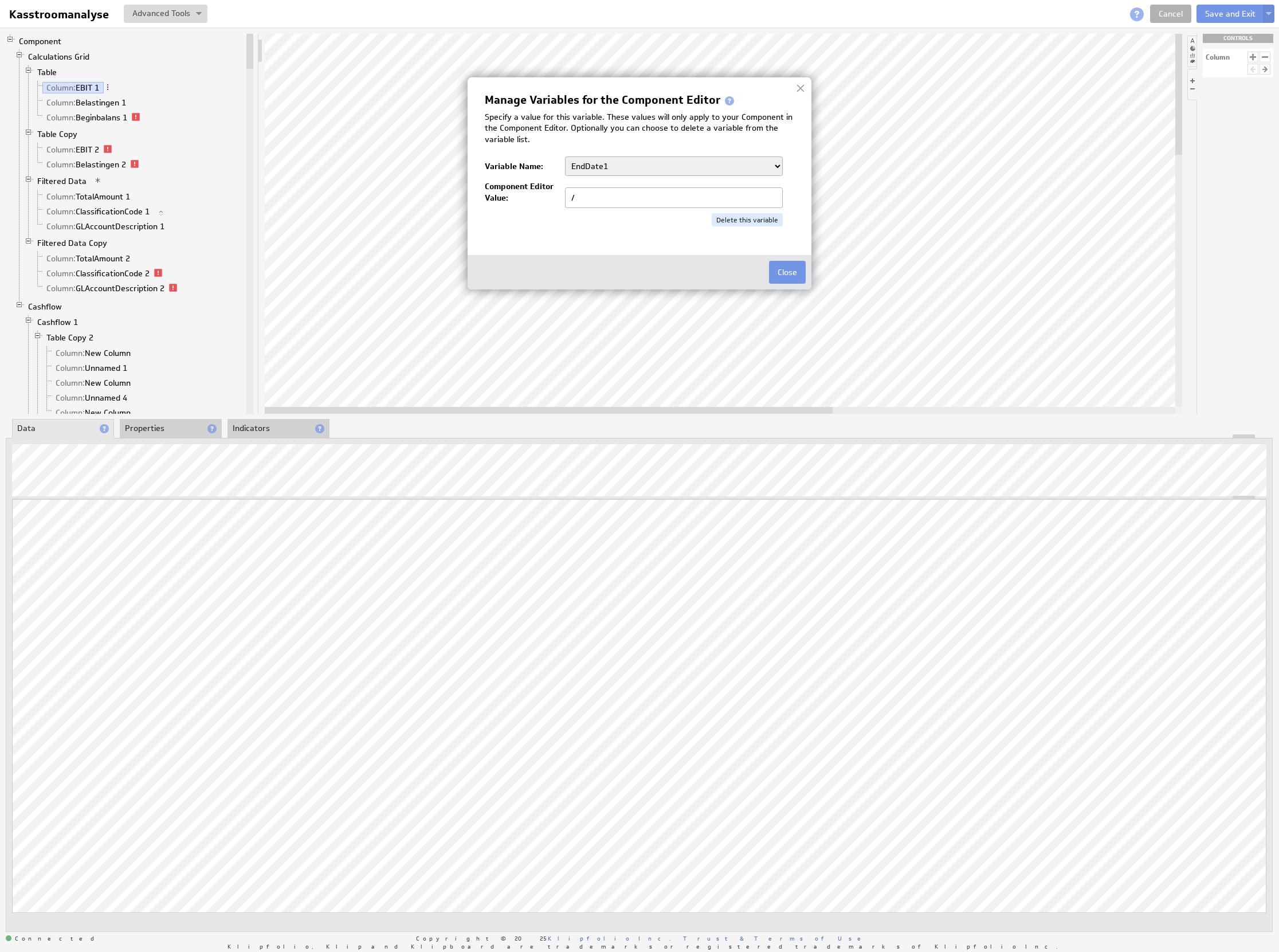
drag, startPoint x: 593, startPoint y: 197, endPoint x: 499, endPoint y: 181, distance: 95.4
click at [471, 188] on div "Manage Variables for the Component Editor Specify a value for this variable. Th…" at bounding box center [640, 183] width 344 height 212
type input "01/2025"
click at [670, 157] on div "Manage Variables for the Component Editor Specify a value for this variable. Th…" at bounding box center [640, 160] width 310 height 132
click at [663, 169] on select "aantalJaar Bedrijf BeginJaar1 BeginJaar2 BeginMaandCumulatief1 BeginMaandCumula…" at bounding box center [674, 166] width 217 height 19
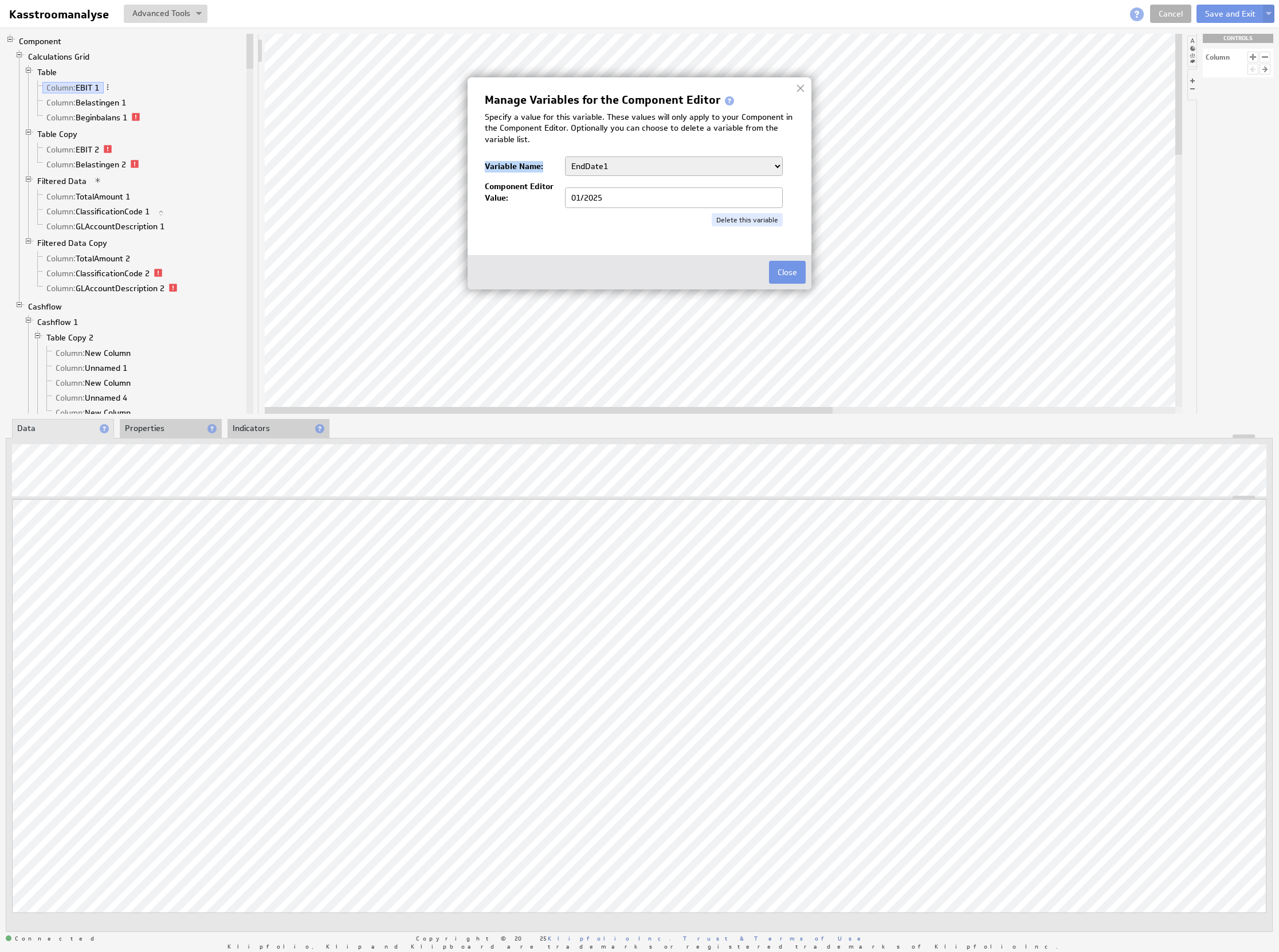
select select "/"
type input "/"
type input "01/2024"
click at [667, 166] on select "aantalJaar Bedrijf BeginJaar1 BeginJaar2 BeginMaandCumulatief1 BeginMaandCumula…" at bounding box center [674, 166] width 217 height 19
select select "/"
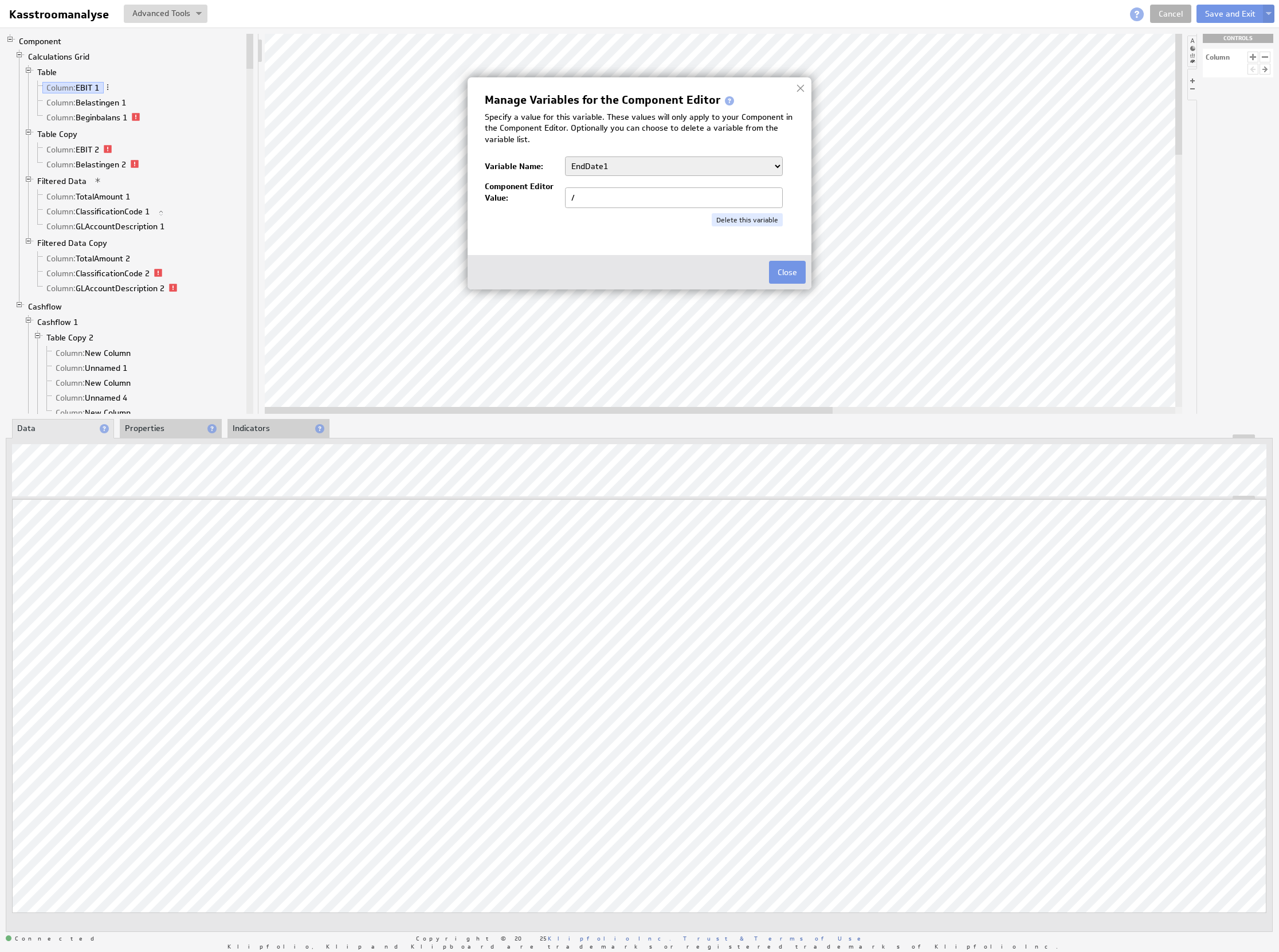
drag, startPoint x: 623, startPoint y: 195, endPoint x: 490, endPoint y: 180, distance: 133.8
click at [464, 180] on div "Manage Variables for the Component Editor Specify a value for this variable. Th…" at bounding box center [639, 183] width 355 height 223
type input "7/2025"
click at [603, 160] on select "aantalJaar Bedrijf BeginJaar1 BeginJaar2 BeginMaandCumulatief1 BeginMaandCumula…" at bounding box center [674, 166] width 217 height 19
select select "/"
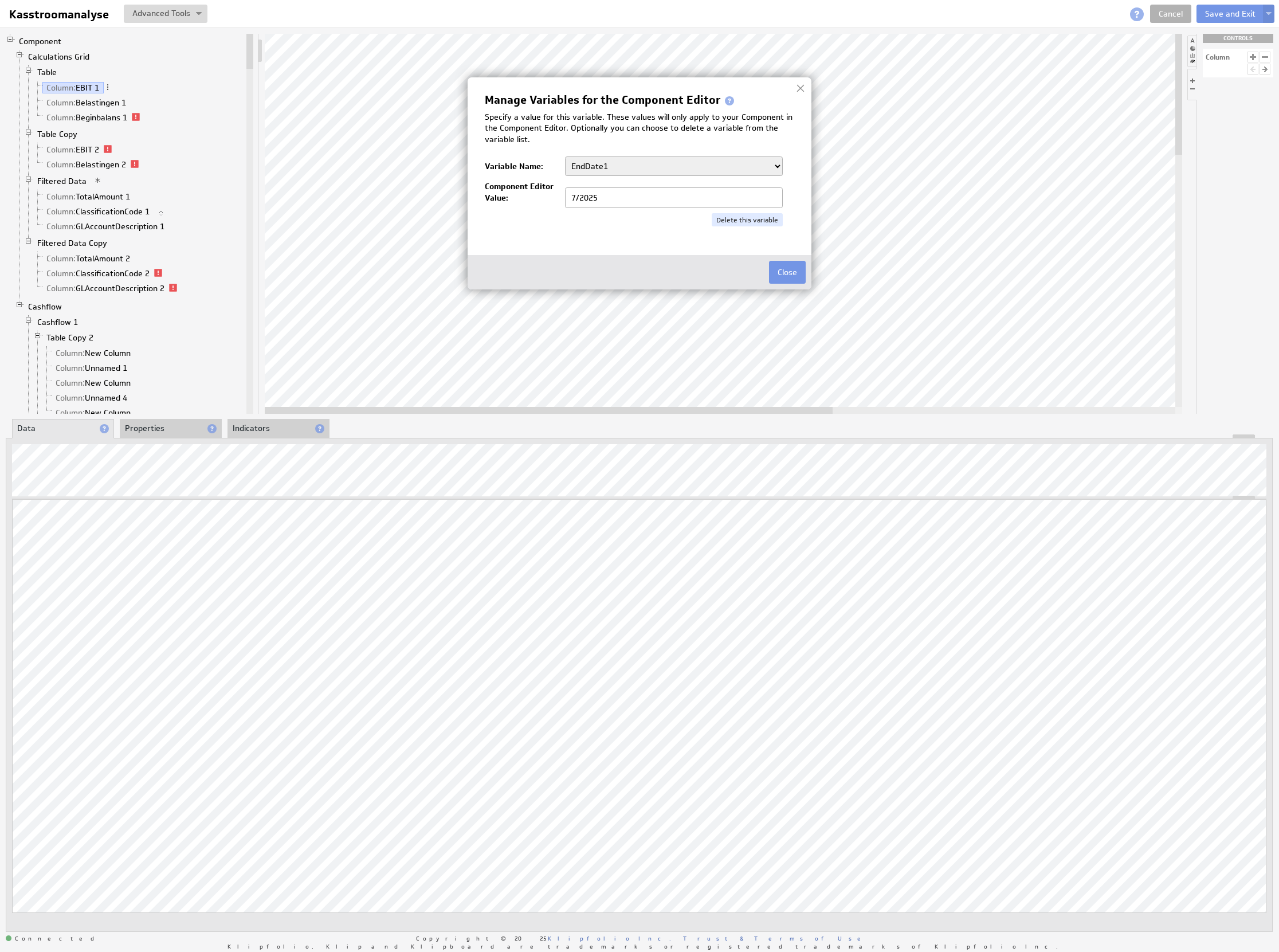
type input "/"
type input "7/2024"
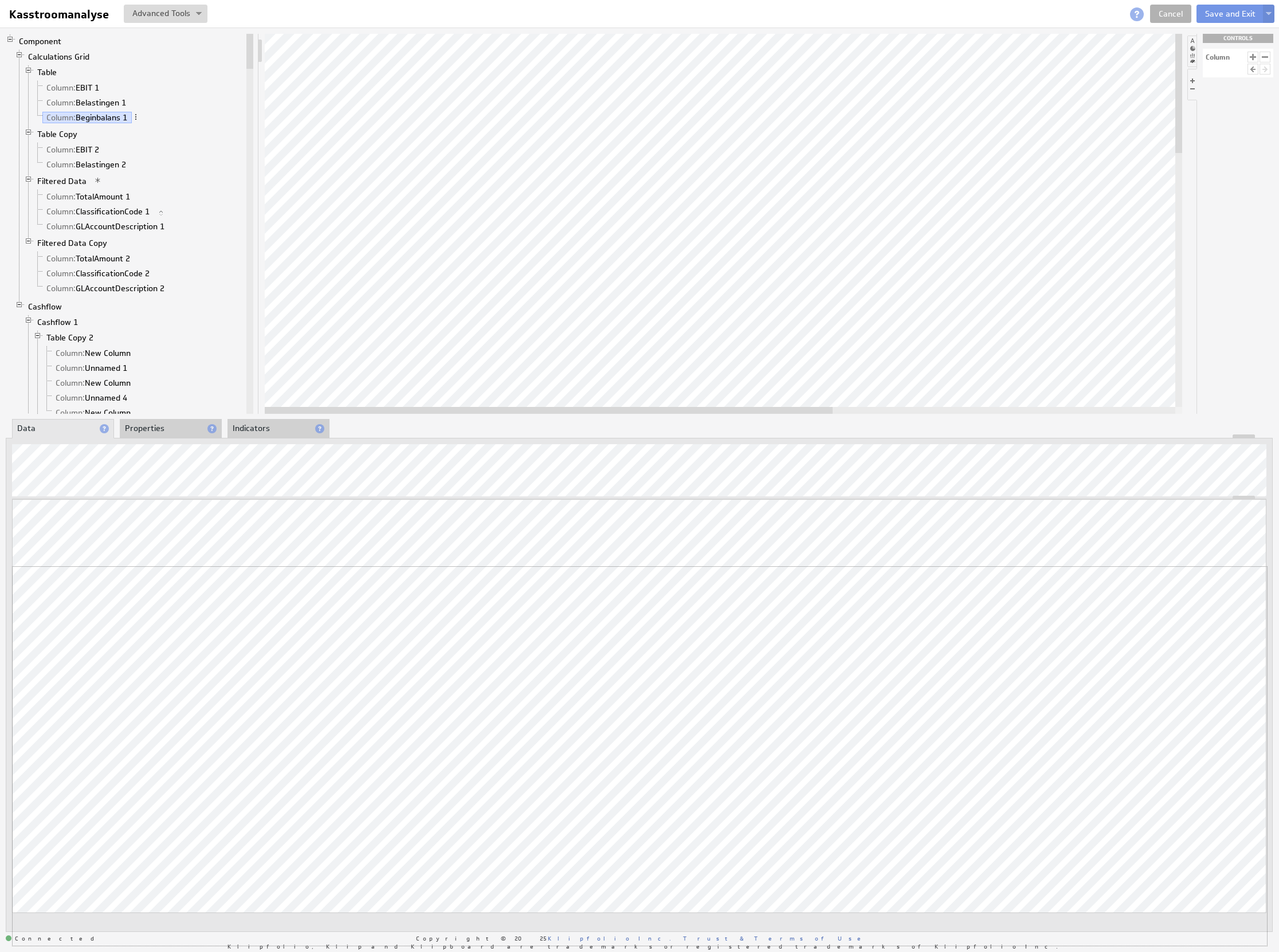
click at [1146, 639] on div "Updating... Select a Function ARRAY DATE SELECT SLICE SUM Data Manipulation Log…" at bounding box center [640, 722] width 1255 height 446
click at [527, 400] on div at bounding box center [723, 223] width 917 height 380
click at [381, 567] on div "Ondernemersadviseurs Classificaties BV" at bounding box center [321, 566] width 145 height 8
click at [506, 470] on div "Component Calculations Grid Table Column: EBIT 1 Column: Belastingen 1 Column: …" at bounding box center [640, 483] width 1279 height 911
drag, startPoint x: 814, startPoint y: 411, endPoint x: 11, endPoint y: 408, distance: 803.0
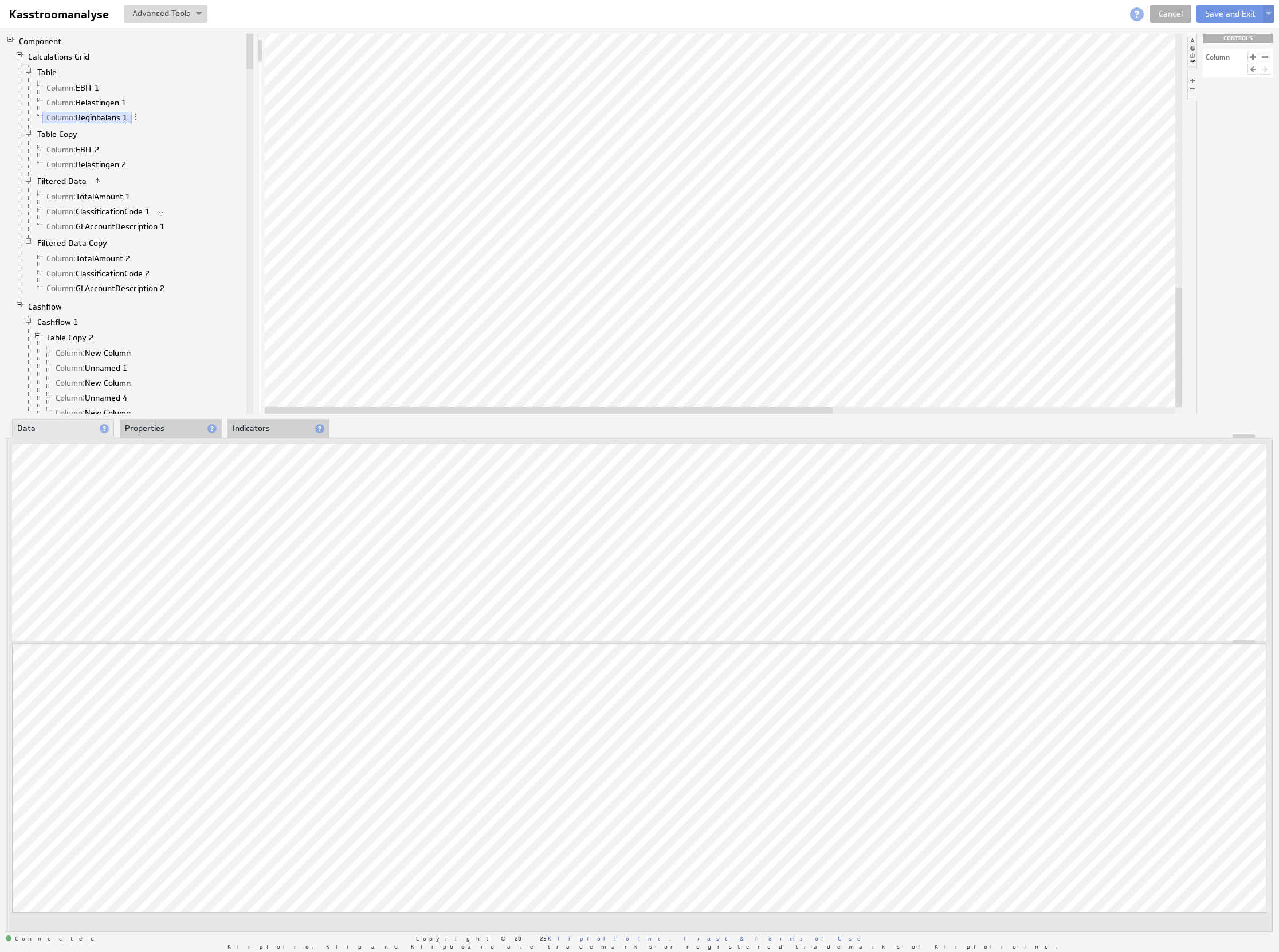
click at [430, 395] on div at bounding box center [723, 223] width 917 height 380
drag, startPoint x: 653, startPoint y: 413, endPoint x: 1116, endPoint y: 426, distance: 463.2
click at [1116, 426] on div "Component Calculations Grid Table Column: EBIT 1 Column: Belastingen 1 Column: …" at bounding box center [640, 483] width 1279 height 911
click at [738, 413] on div at bounding box center [891, 410] width 568 height 7
click at [734, 413] on div at bounding box center [891, 410] width 568 height 7
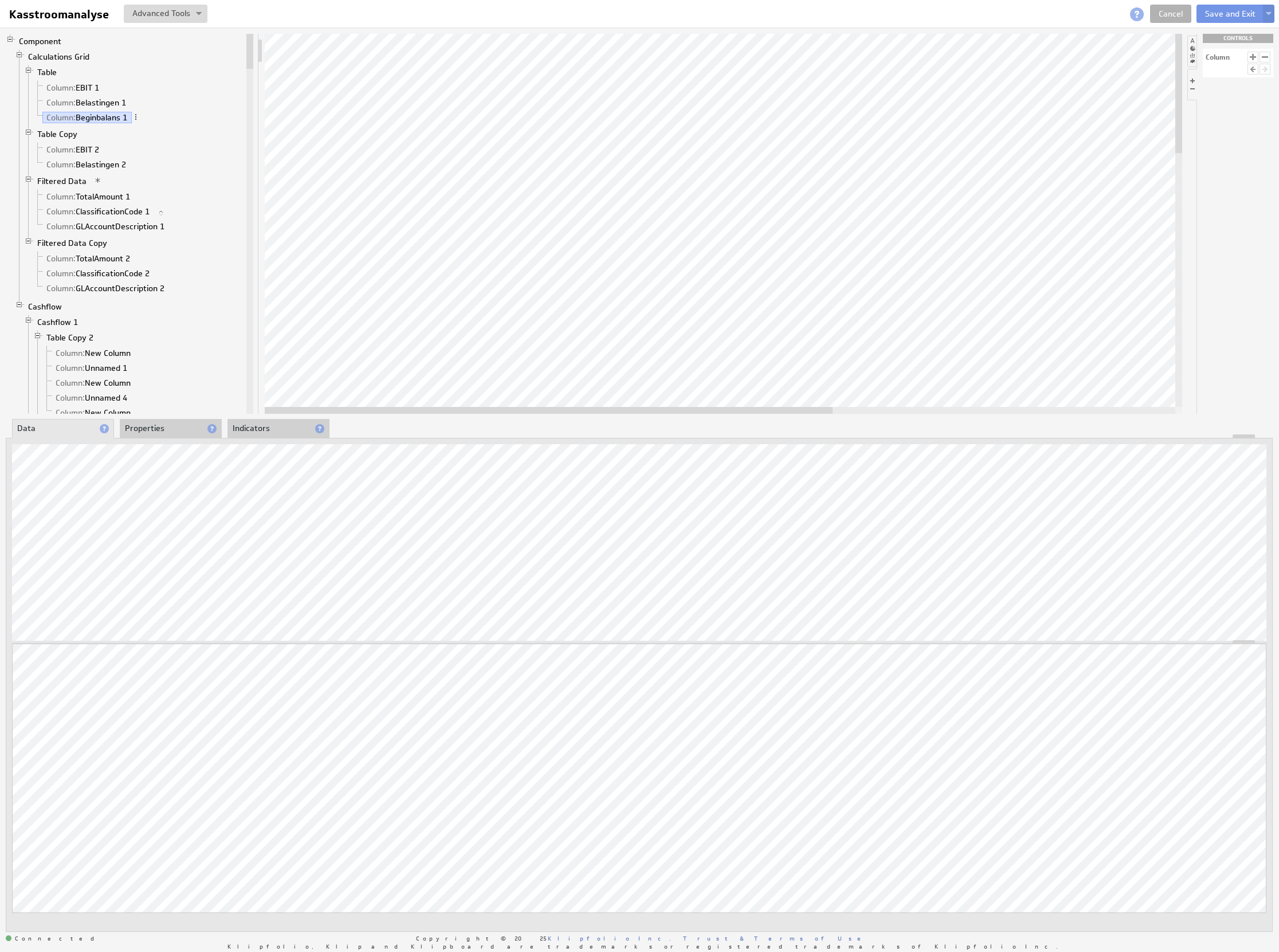
drag, startPoint x: 740, startPoint y: 411, endPoint x: 277, endPoint y: 413, distance: 463.0
click at [267, 414] on div "Component Calculations Grid Table Column: EBIT 1 Column: Belastingen 1 Column: …" at bounding box center [640, 483] width 1279 height 911
drag, startPoint x: 595, startPoint y: 409, endPoint x: 1015, endPoint y: 419, distance: 420.1
click at [1015, 419] on div "Component Calculations Grid Table Column: EBIT 1 Column: Belastingen 1 Column: …" at bounding box center [640, 483] width 1279 height 911
drag, startPoint x: 764, startPoint y: 412, endPoint x: 238, endPoint y: 418, distance: 526.0
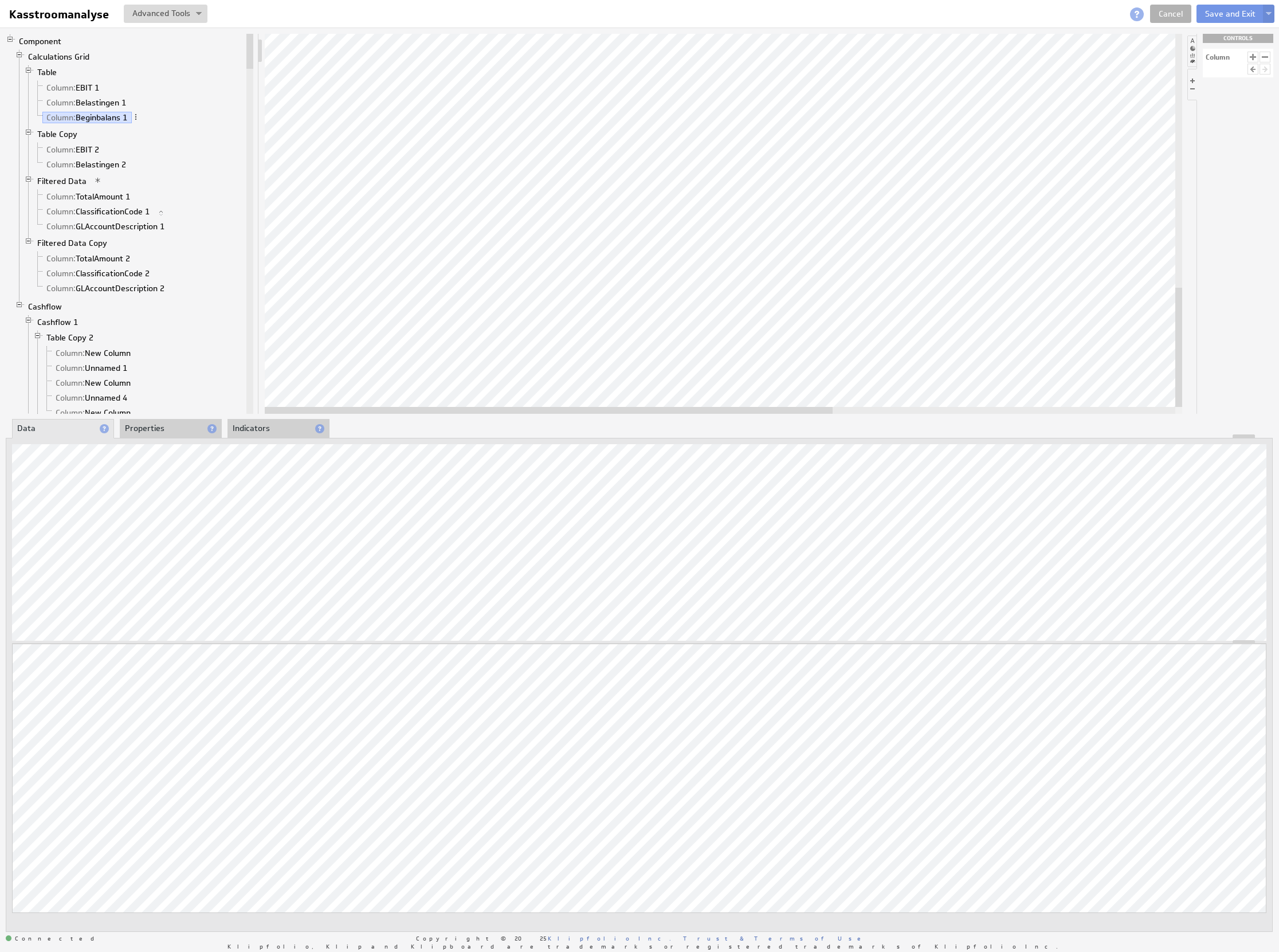
click at [238, 418] on div "Component Calculations Grid Table Column: EBIT 1 Column: Belastingen 1 Column: …" at bounding box center [640, 483] width 1279 height 911
drag, startPoint x: 177, startPoint y: 4, endPoint x: 182, endPoint y: 17, distance: 13.9
click at [177, 5] on button at bounding box center [165, 13] width 84 height 18
click at [160, 71] on td "Manage Variables..." at bounding box center [116, 73] width 119 height 18
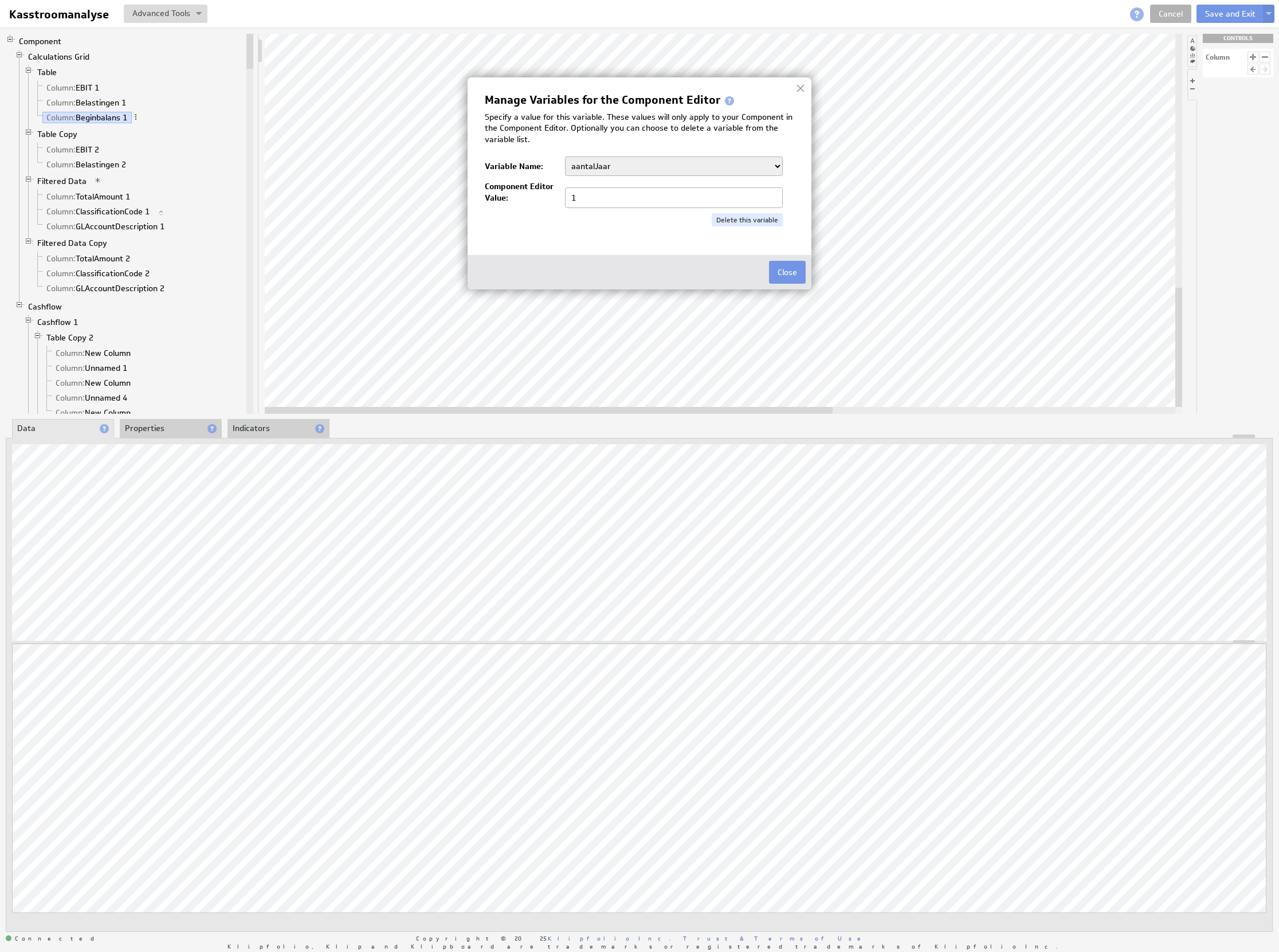
click at [675, 172] on select "aantalJaar Bedrijf BeginJaar1 BeginJaar2 BeginMaandCumulatief1 BeginMaandCumula…" at bounding box center [674, 166] width 217 height 19
select select "0"
paste input "3713012"
type input "3713012"
click at [800, 260] on div "Close" at bounding box center [640, 272] width 344 height 35
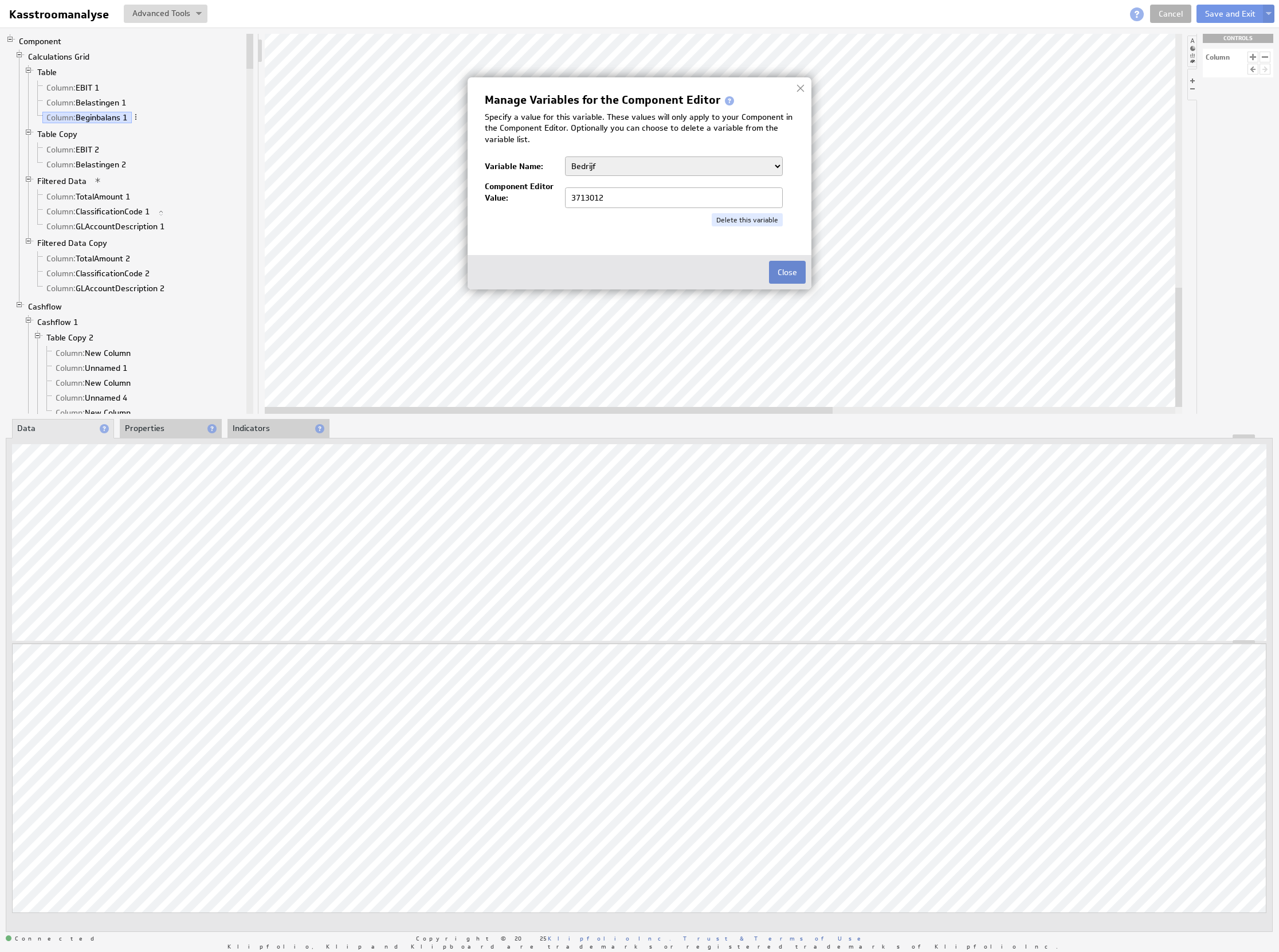
click at [793, 267] on button "Close" at bounding box center [788, 272] width 37 height 23
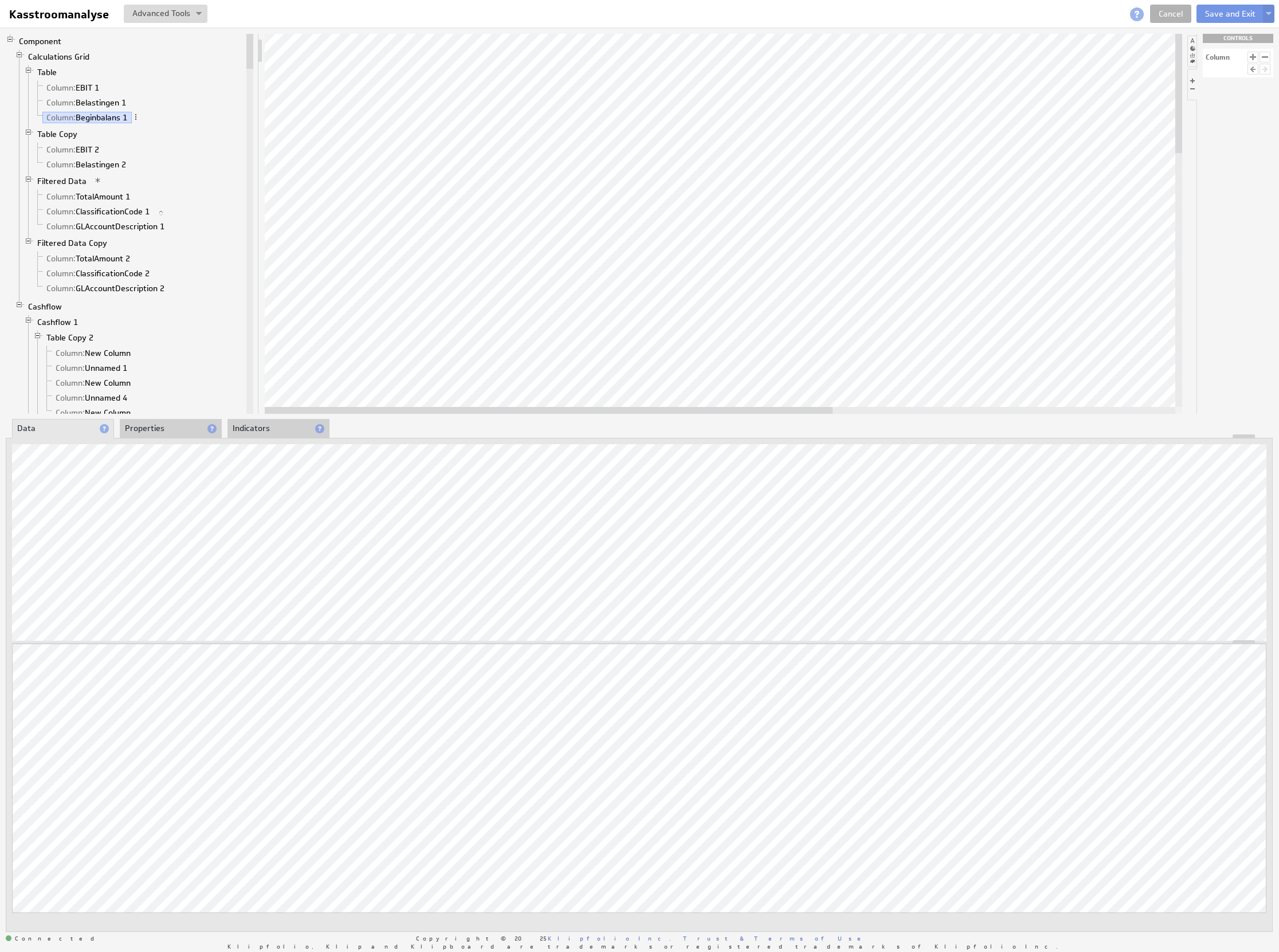
click at [191, 23] on div "Kasstroomanalyse Kasstroomanalyse View Component Source Code Alt+U Create New V…" at bounding box center [106, 14] width 203 height 19
click at [190, 23] on div "Kasstroomanalyse Kasstroomanalyse View Component Source Code Alt+U Create New V…" at bounding box center [106, 14] width 203 height 19
click at [188, 20] on button at bounding box center [165, 13] width 84 height 18
click at [161, 76] on td "Manage Variables..." at bounding box center [116, 73] width 119 height 18
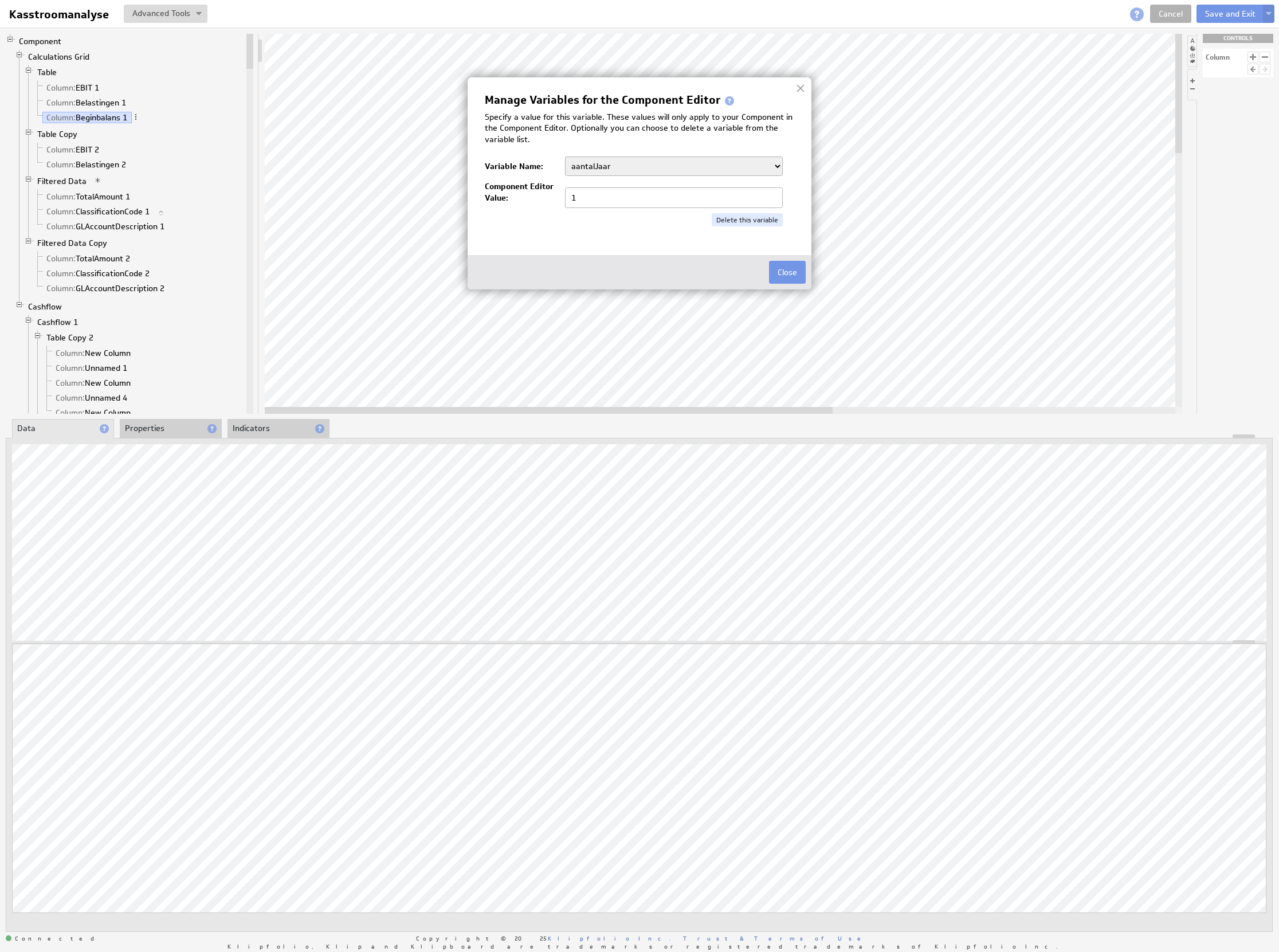
click at [671, 190] on input "1" at bounding box center [674, 197] width 217 height 20
click at [631, 172] on select "aantalJaar Bedrijf BeginJaar1 BeginJaar2 BeginMaandCumulatief1 BeginMaandCumula…" at bounding box center [674, 166] width 217 height 19
select select "3713012"
type input "3713012"
click at [807, 267] on div "Close" at bounding box center [640, 272] width 344 height 35
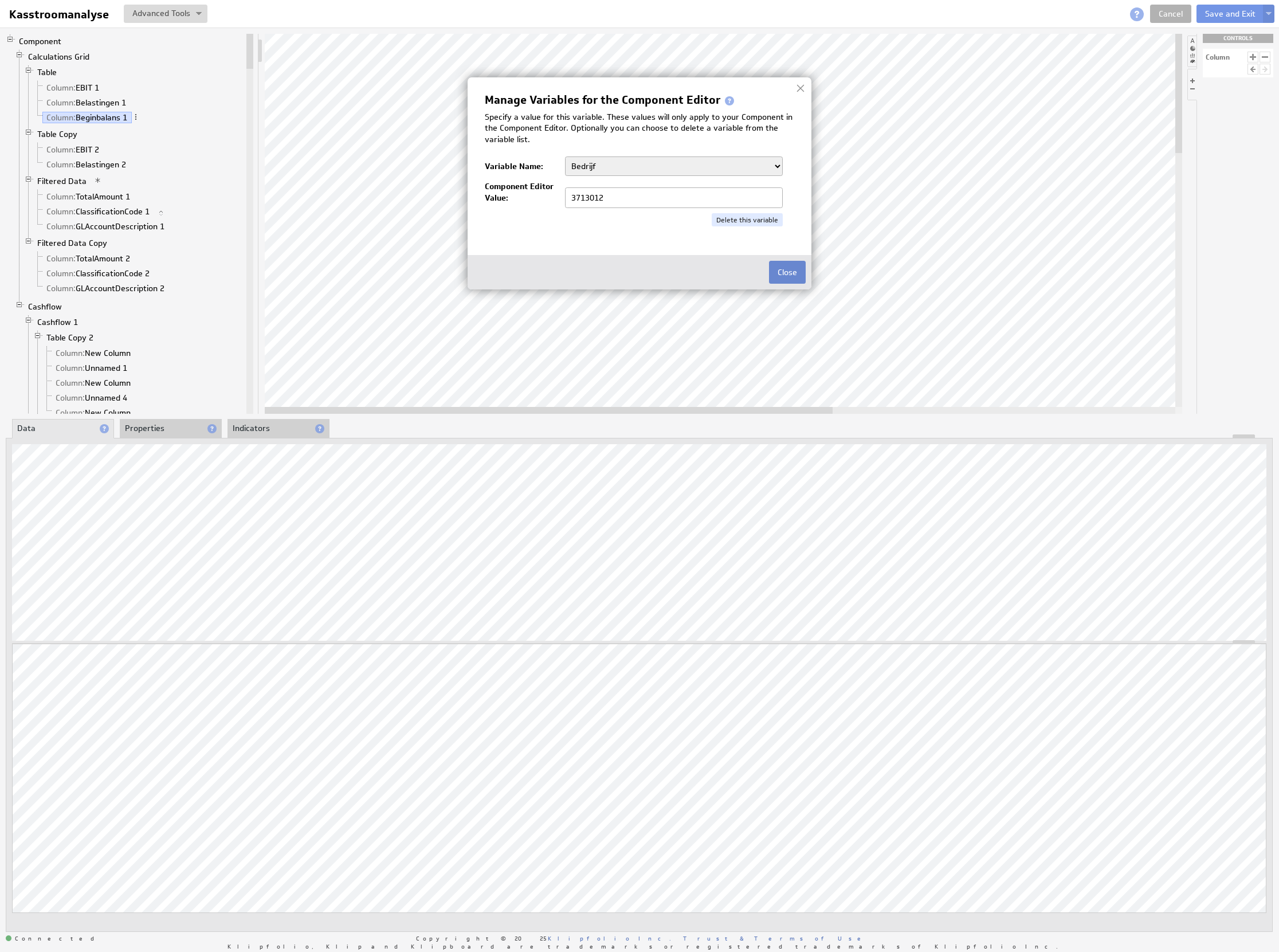
click at [783, 271] on button "Close" at bounding box center [788, 272] width 37 height 23
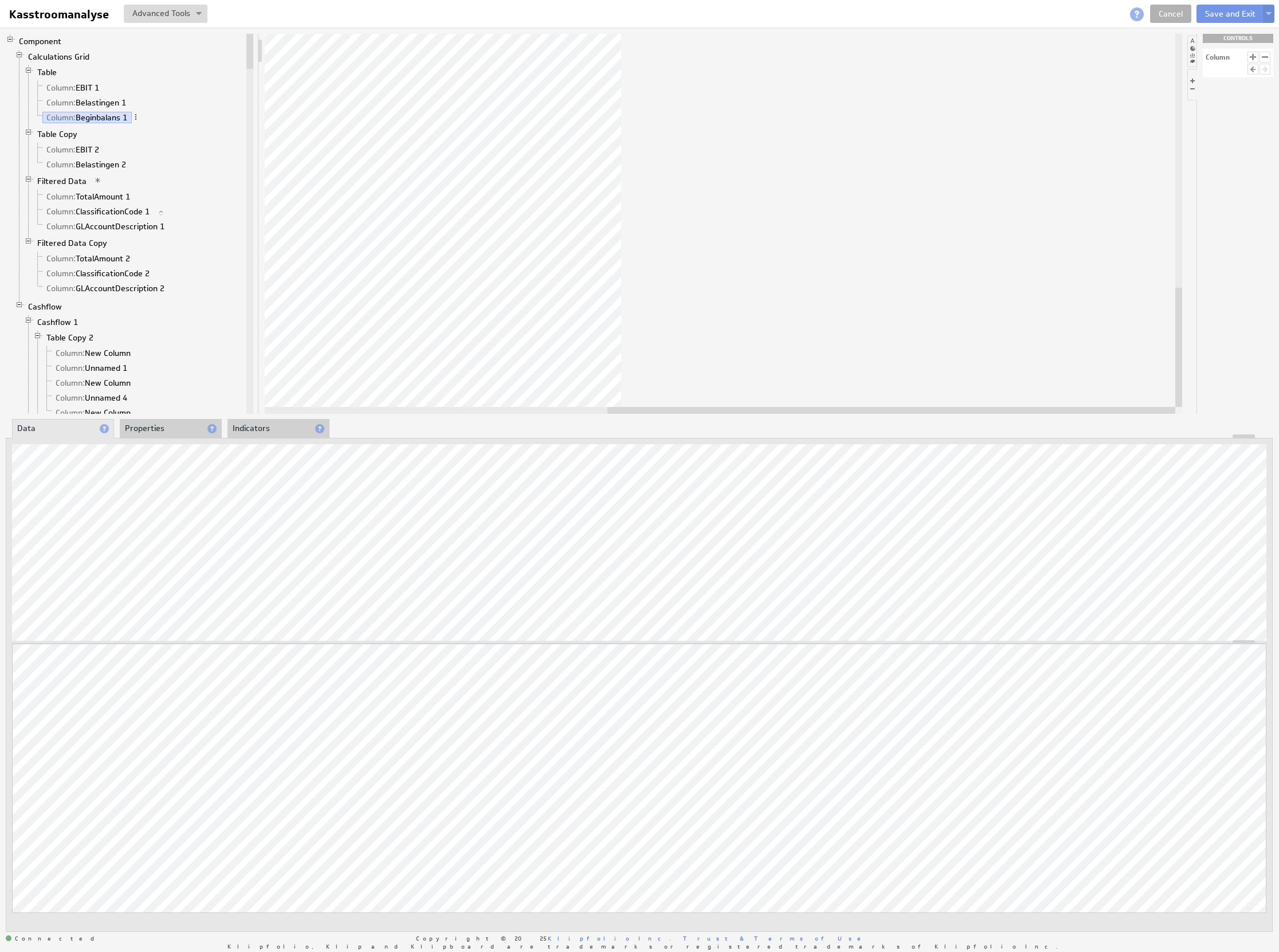
drag, startPoint x: 809, startPoint y: 411, endPoint x: 1259, endPoint y: 435, distance: 450.6
drag, startPoint x: 722, startPoint y: 413, endPoint x: 343, endPoint y: 420, distance: 379.1
click at [343, 420] on div "Component Calculations Grid Table Column: EBIT 1 Column: Belastingen 1 Column: …" at bounding box center [640, 483] width 1279 height 911
click at [195, 17] on button at bounding box center [165, 13] width 84 height 18
click at [154, 74] on td "Manage Variables..." at bounding box center [116, 73] width 119 height 18
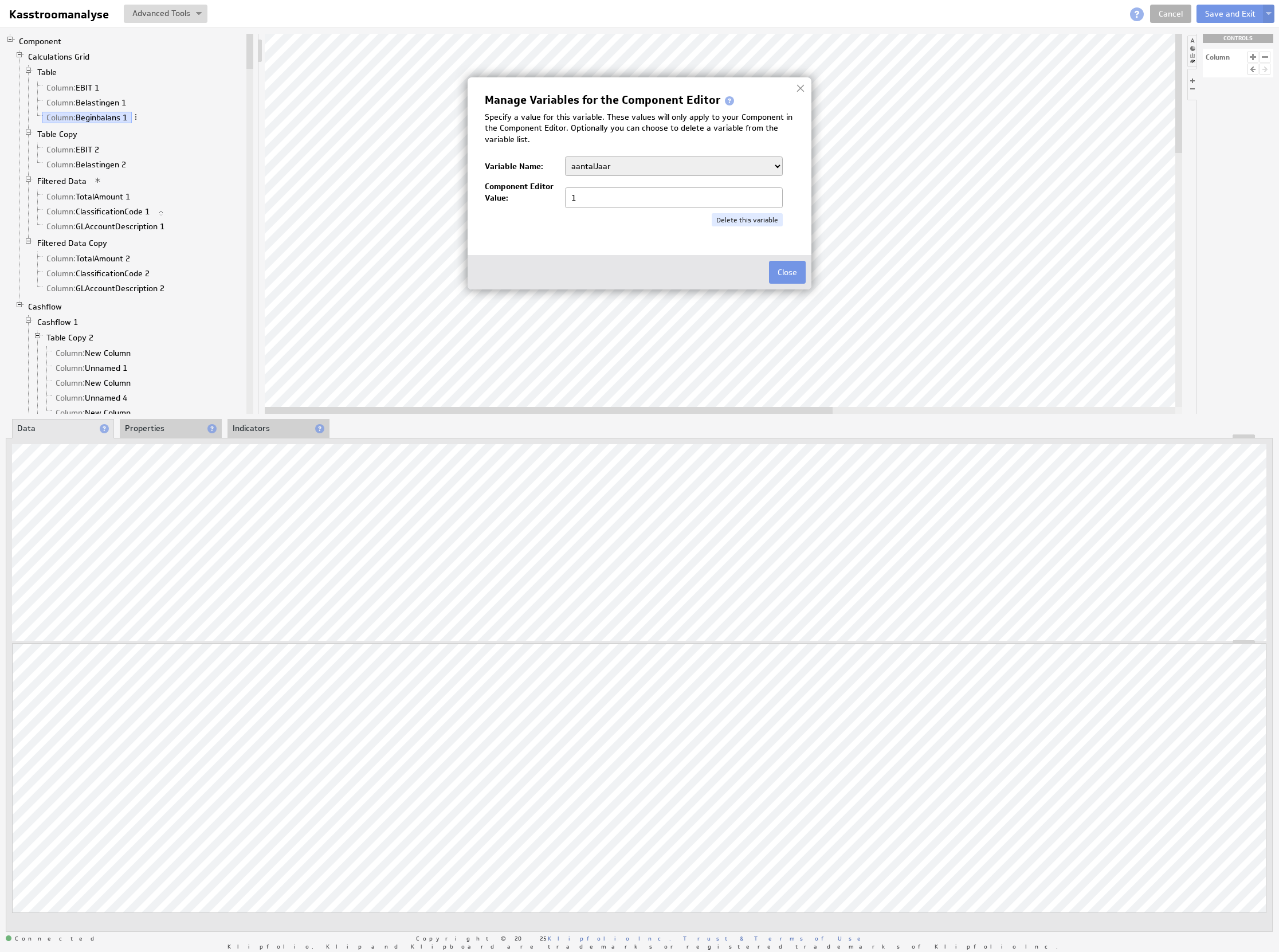
click at [650, 172] on select "aantalJaar Bedrijf BeginJaar1 BeginJaar2 BeginMaandCumulatief1 BeginMaandCumula…" at bounding box center [674, 166] width 217 height 19
click at [611, 168] on select "aantalJaar Bedrijf BeginJaar1 BeginJaar2 BeginMaandCumulatief1 BeginMaandCumula…" at bounding box center [674, 166] width 217 height 19
select select "3713012"
click at [596, 199] on input "3713012" at bounding box center [674, 197] width 217 height 20
paste input "23919"
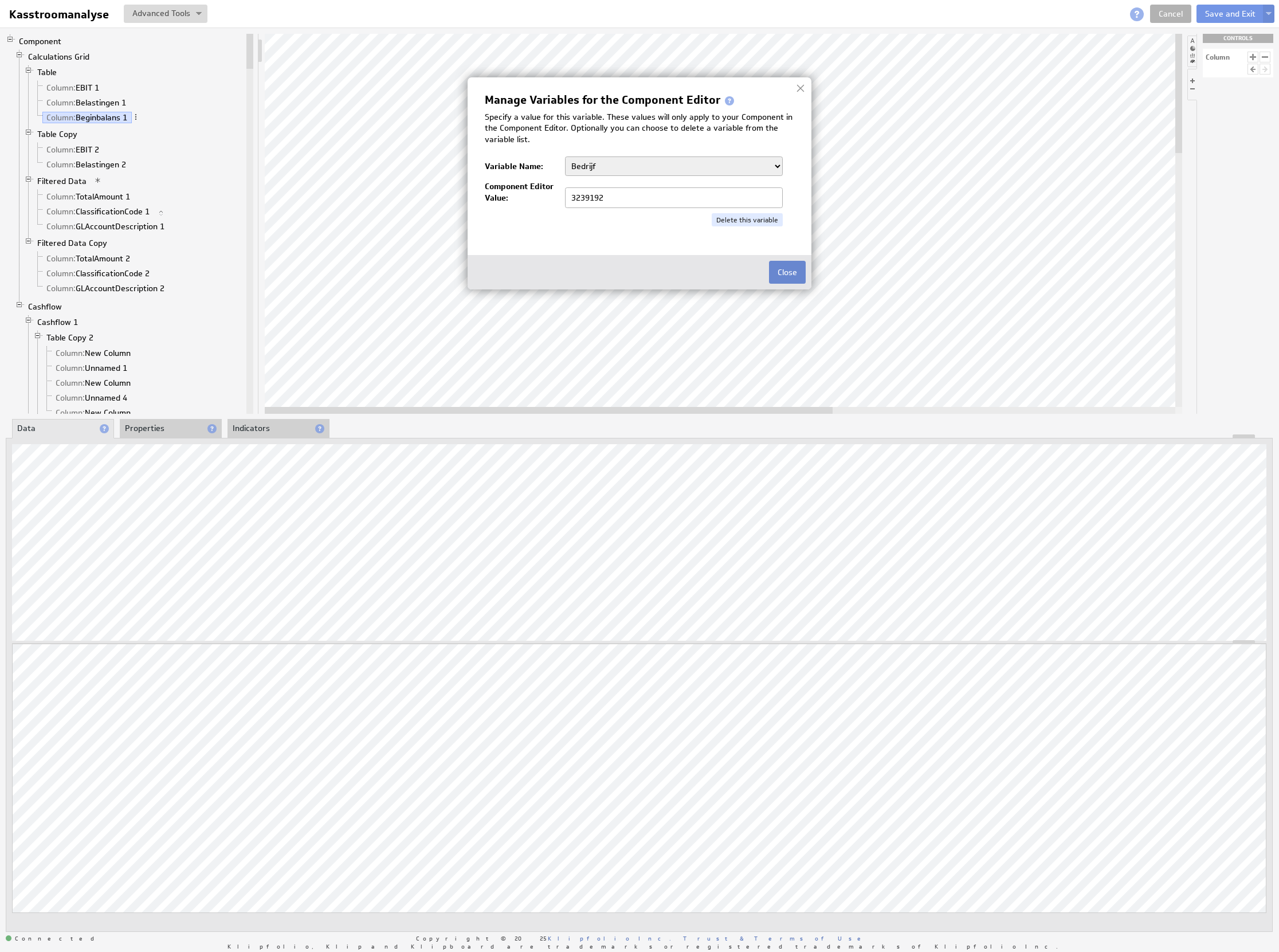
type input "3239192"
click at [796, 270] on button "Close" at bounding box center [788, 272] width 37 height 23
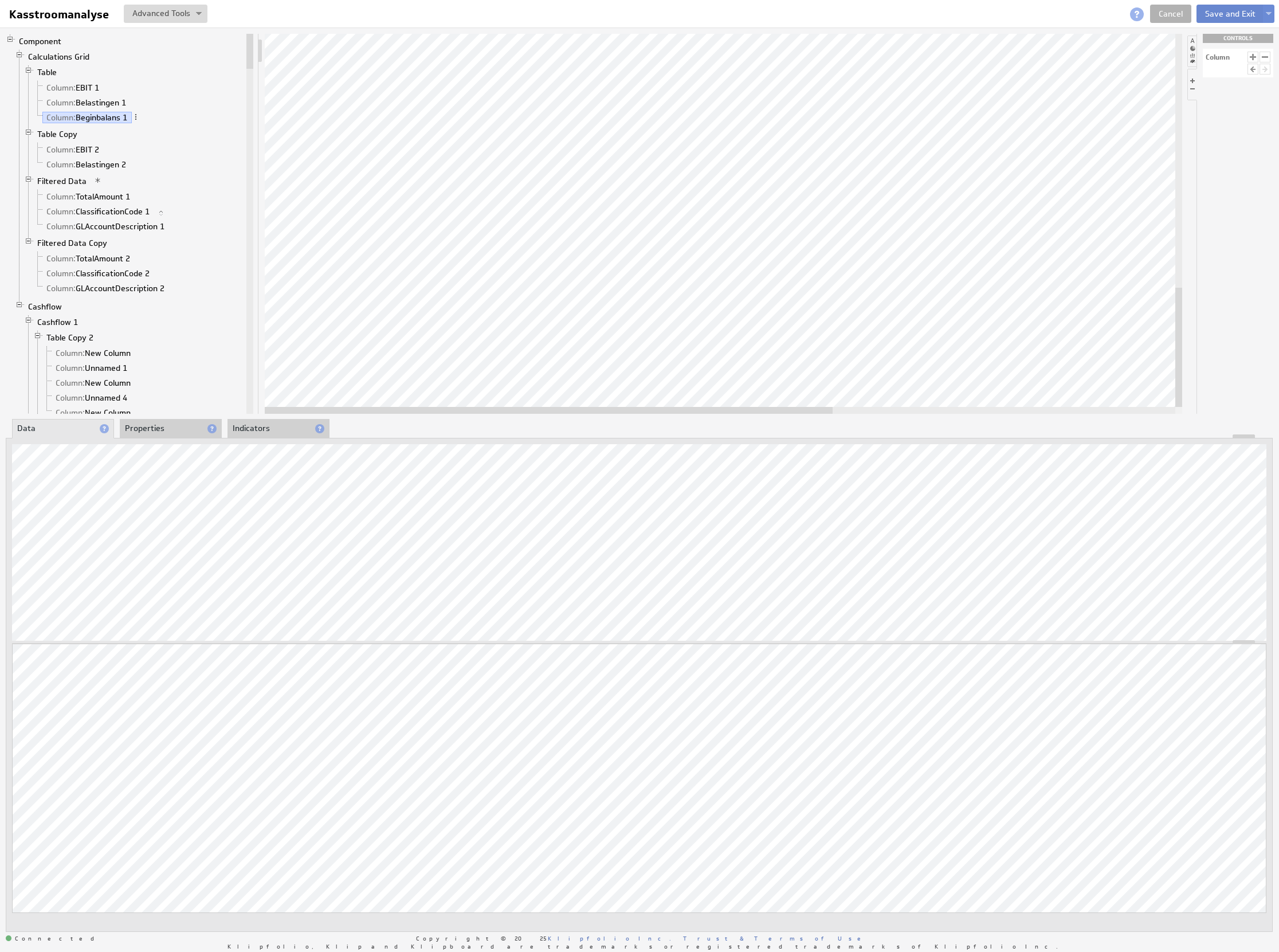
click at [1217, 14] on button "Save and Exit" at bounding box center [1230, 13] width 67 height 18
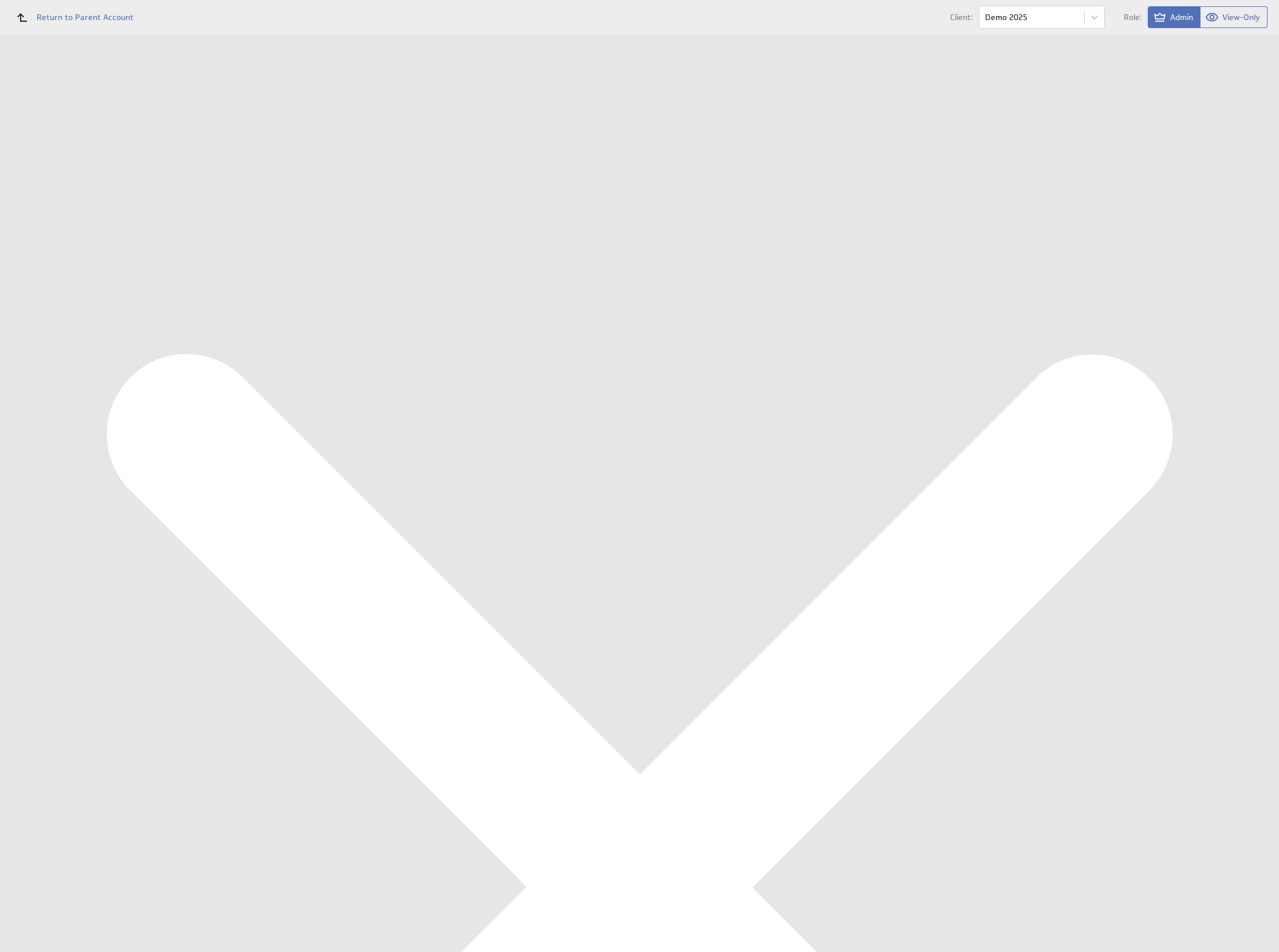
scroll to position [167, 0]
click at [53, 226] on div "Data Sources" at bounding box center [75, 225] width 94 height 13
click at [214, 137] on button "Queue for refresh" at bounding box center [214, 129] width 85 height 23
click at [38, 129] on div "Management Dashboard" at bounding box center [86, 132] width 115 height 11
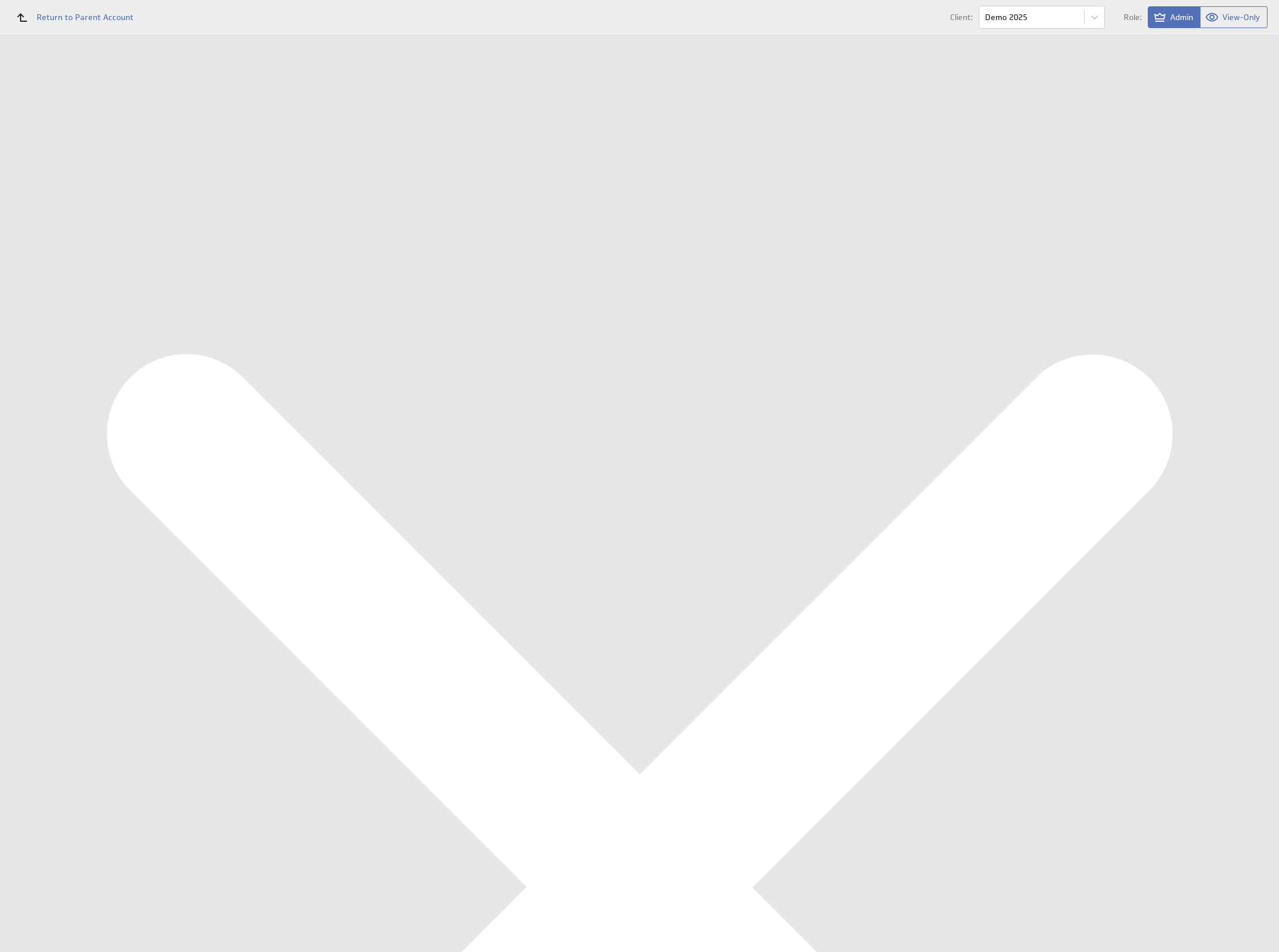
click at [51, 225] on div "Data Sources" at bounding box center [75, 225] width 94 height 13
click at [404, 174] on th "Data Source Name" at bounding box center [330, 163] width 231 height 24
click at [231, 118] on button "Queue for refresh" at bounding box center [214, 129] width 85 height 23
click at [97, 128] on div "Management Dashboard" at bounding box center [86, 132] width 115 height 11
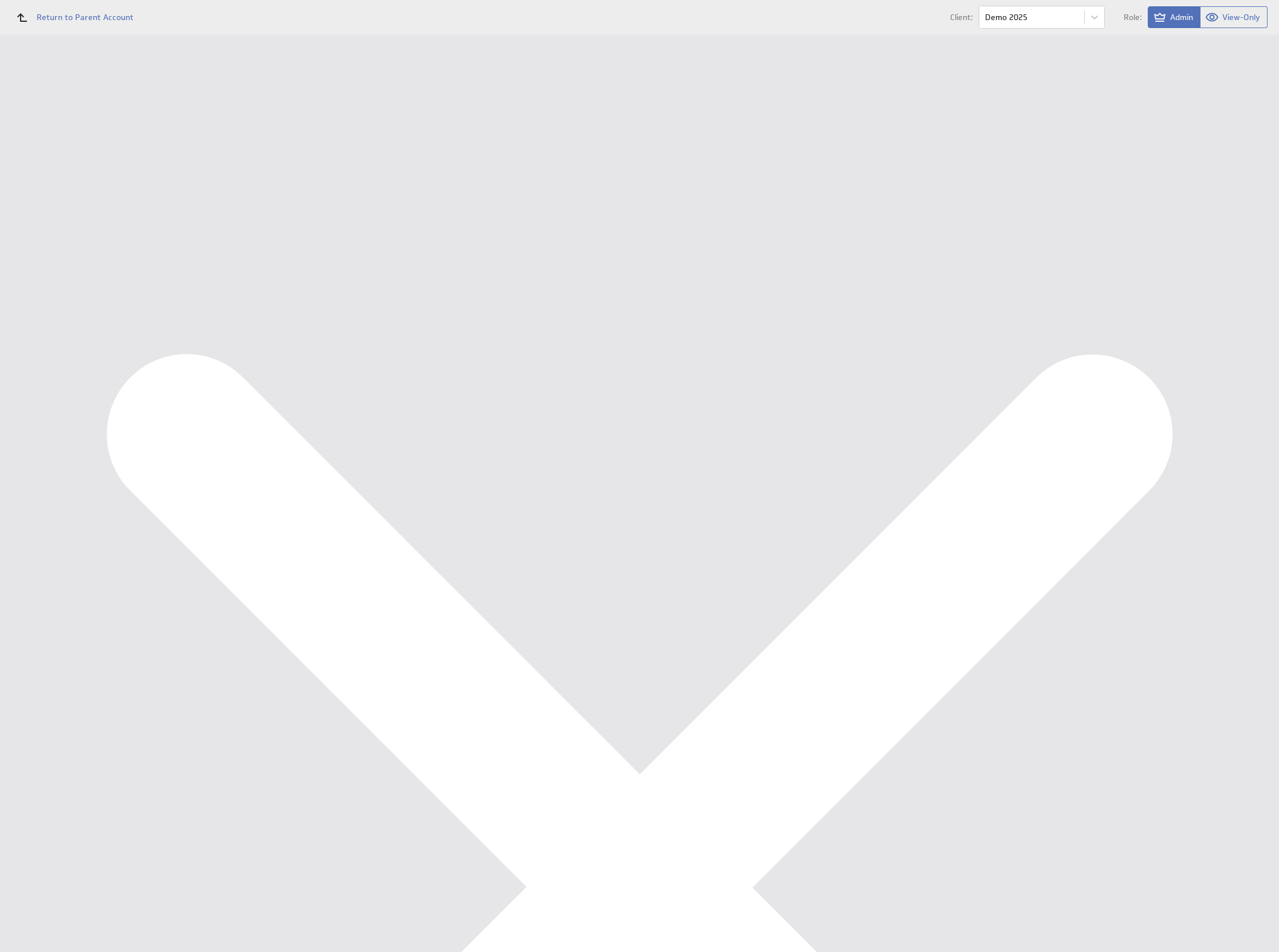
click at [72, 221] on div "Data Sources" at bounding box center [75, 225] width 94 height 13
click at [213, 136] on button "Queue for refresh" at bounding box center [214, 129] width 85 height 23
click at [105, 136] on div "Management Dashboard" at bounding box center [86, 132] width 115 height 11
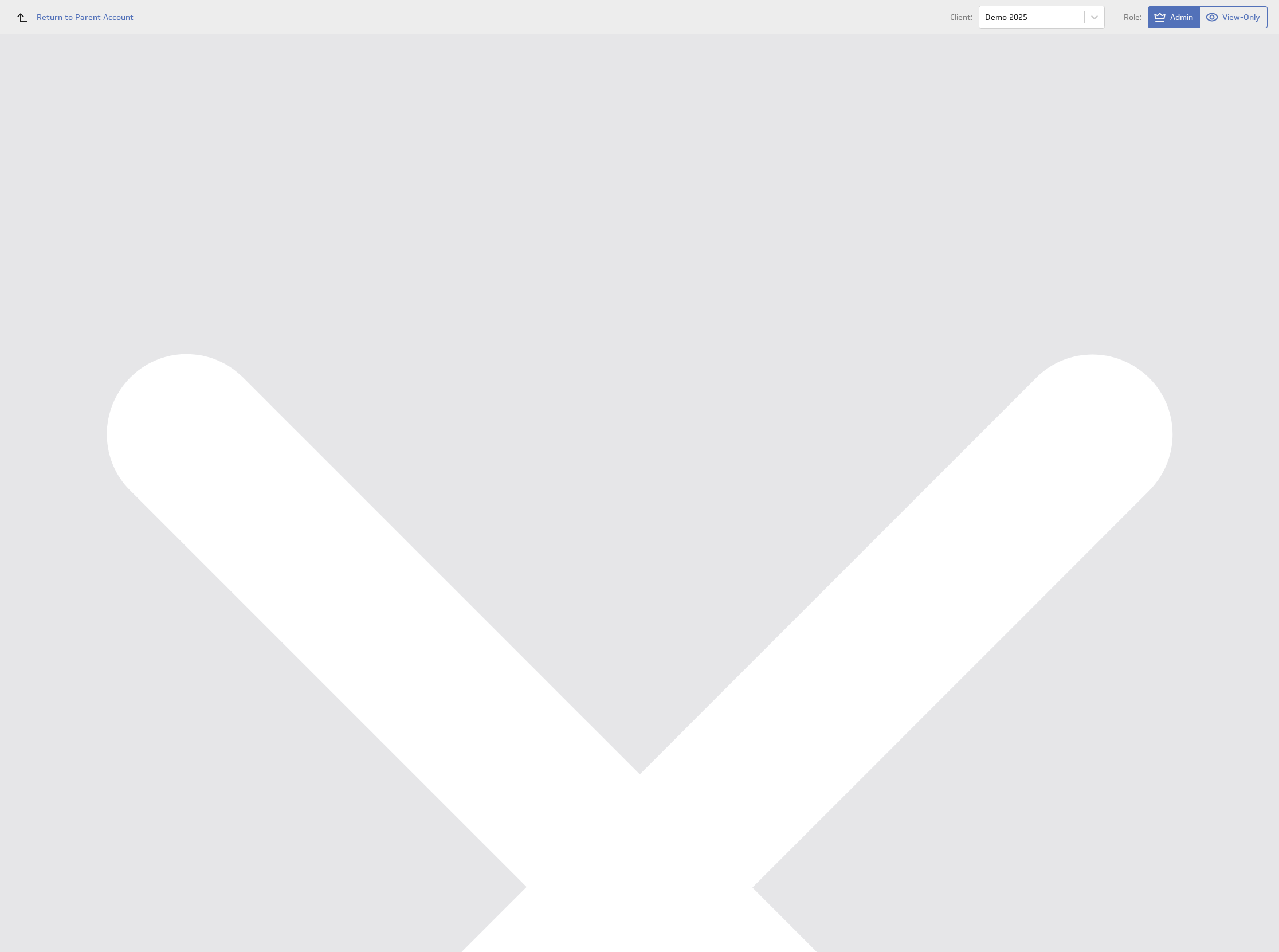
click at [68, 219] on div "Data Sources" at bounding box center [75, 225] width 94 height 13
click at [215, 139] on button "Queue for refresh" at bounding box center [214, 129] width 85 height 23
click at [63, 131] on div "Management Dashboard" at bounding box center [86, 132] width 115 height 11
click at [62, 230] on div "Data Sources" at bounding box center [75, 225] width 94 height 13
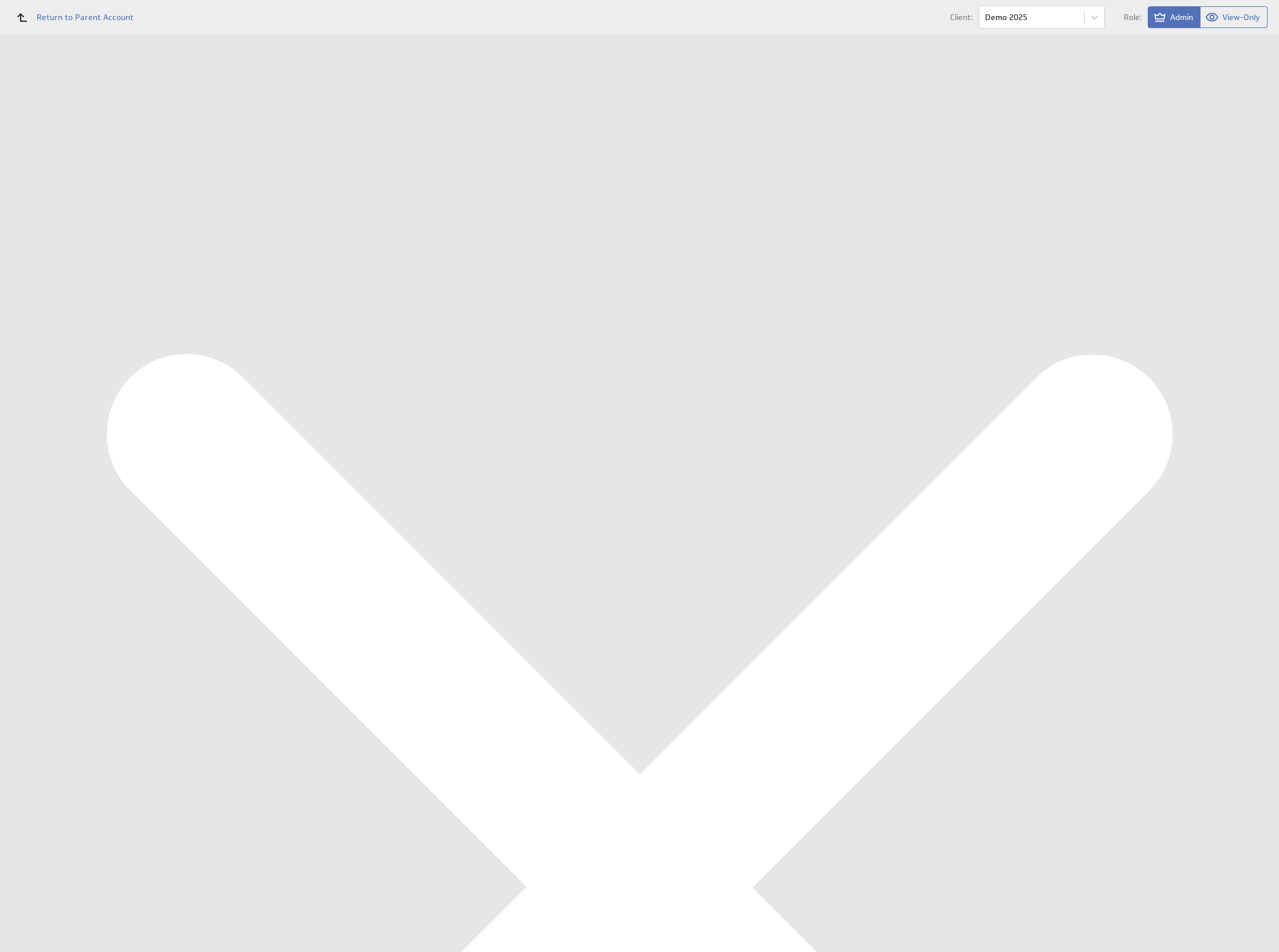
click at [62, 230] on div "Data Sources" at bounding box center [75, 225] width 94 height 13
click at [249, 150] on div "Import New data source Data Sources Warm Up Refresh not set Edit Queue for refr…" at bounding box center [714, 180] width 1107 height 267
click at [223, 128] on button "Queue for refresh" at bounding box center [214, 129] width 85 height 23
click at [96, 120] on li "Management Dashboard Financieel KPI Dashboard" at bounding box center [74, 142] width 149 height 56
click at [64, 125] on div "Management Dashboard" at bounding box center [74, 133] width 149 height 19
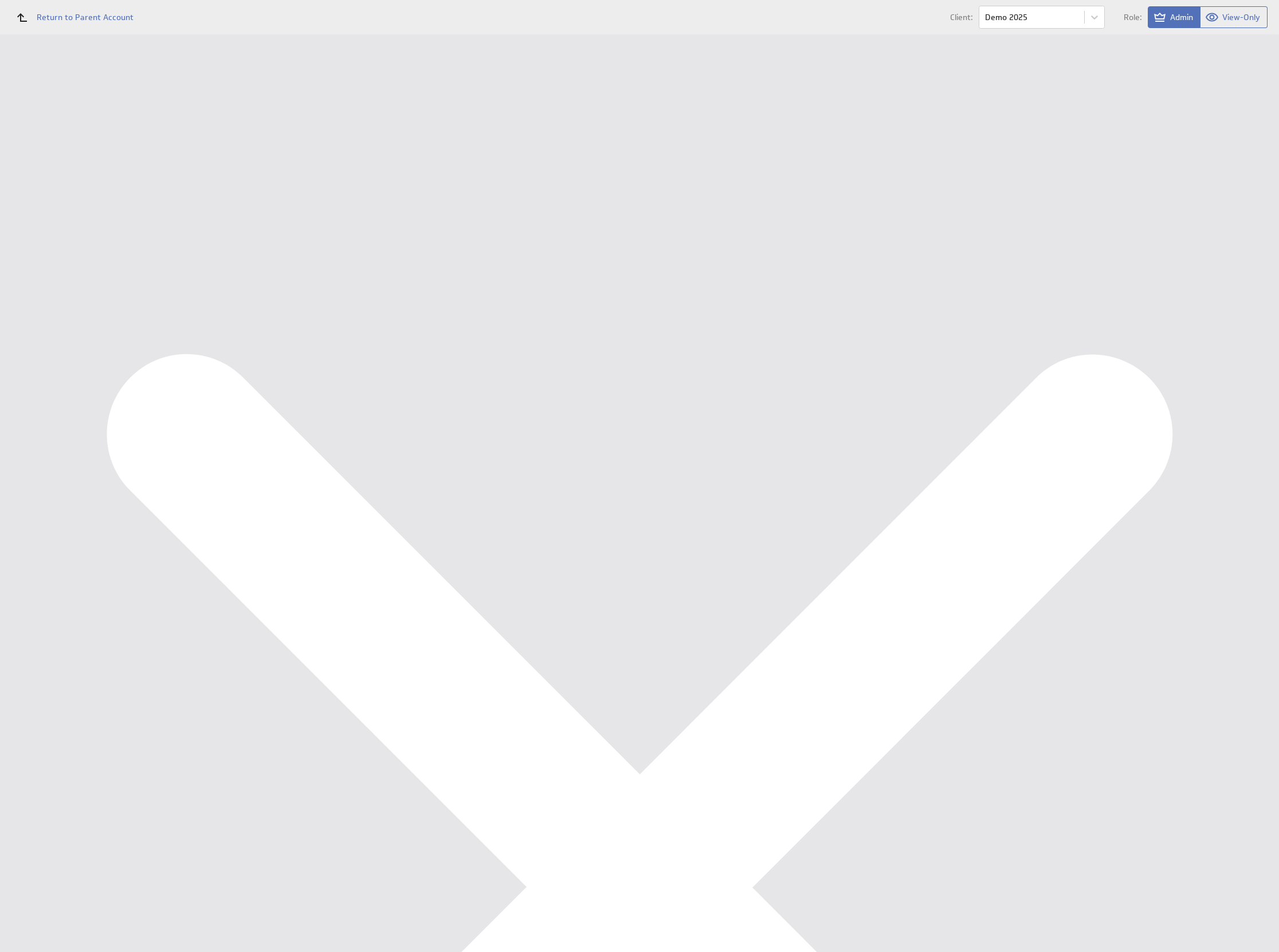
click at [75, 227] on div "Data Sources" at bounding box center [75, 225] width 94 height 13
click at [186, 131] on button "Queue for refresh" at bounding box center [214, 129] width 85 height 23
click at [68, 137] on div "Management Dashboard" at bounding box center [86, 132] width 115 height 11
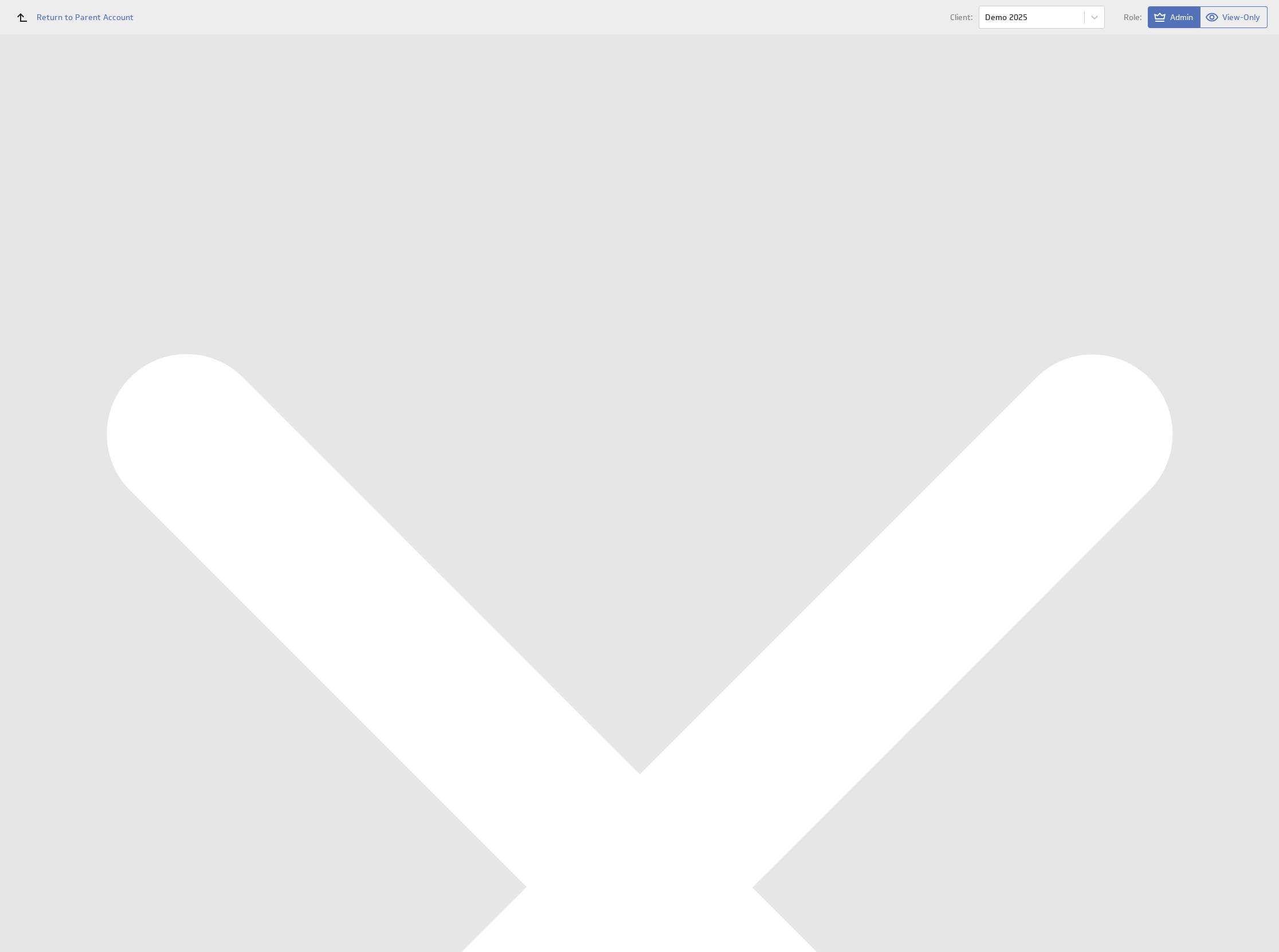
scroll to position [2163, 0]
click at [47, 223] on div "Data Sources" at bounding box center [75, 225] width 94 height 13
click at [241, 133] on button "Queue for refresh" at bounding box center [214, 129] width 85 height 23
click at [90, 133] on div "Management Dashboard" at bounding box center [86, 132] width 115 height 11
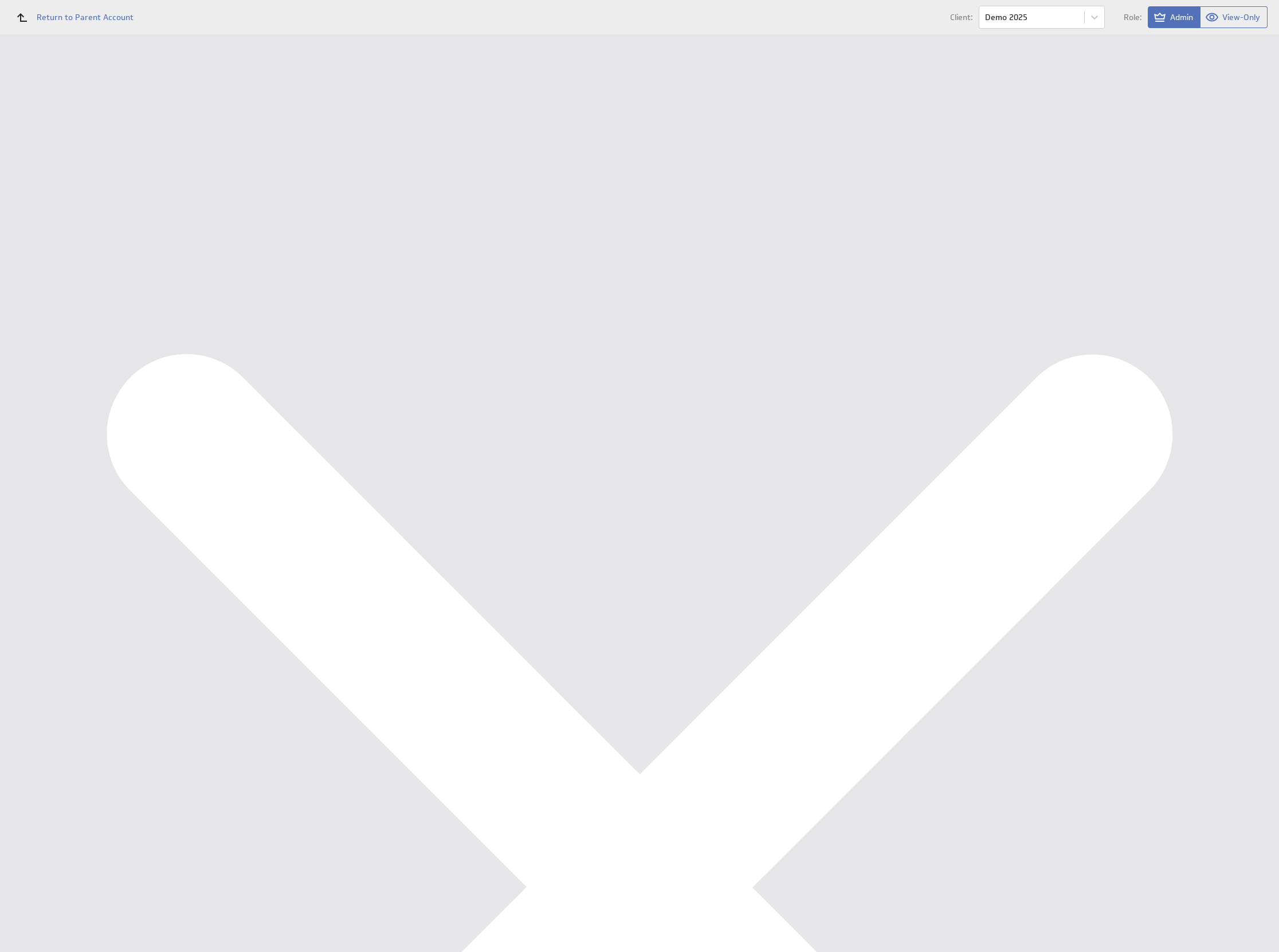
click at [70, 222] on div "Data Sources" at bounding box center [75, 225] width 94 height 13
click at [241, 138] on button "Queue for refresh" at bounding box center [214, 129] width 85 height 23
click at [25, 134] on div "Management Dashboard" at bounding box center [74, 133] width 149 height 19
